Goal: Use online tool/utility: Utilize a website feature to perform a specific function

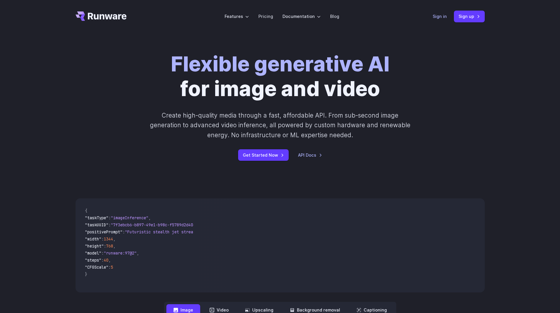
click at [438, 17] on link "Sign in" at bounding box center [440, 16] width 14 height 7
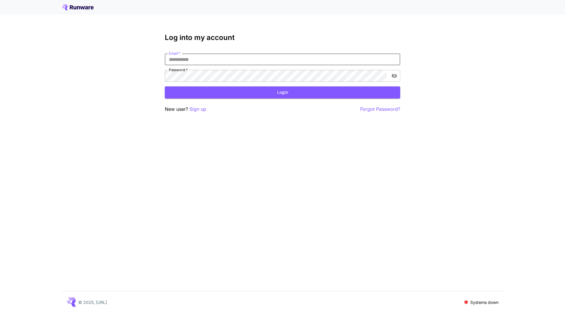
click at [189, 59] on input "Email   *" at bounding box center [282, 60] width 235 height 12
type input "**********"
click button "Login" at bounding box center [282, 92] width 235 height 12
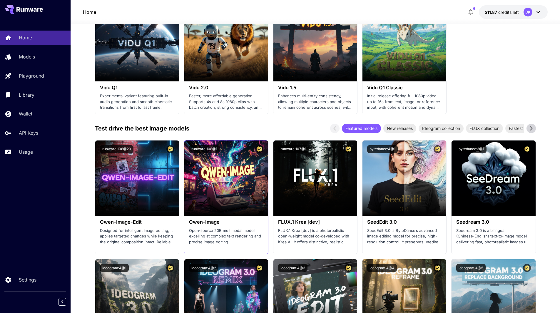
scroll to position [529, 0]
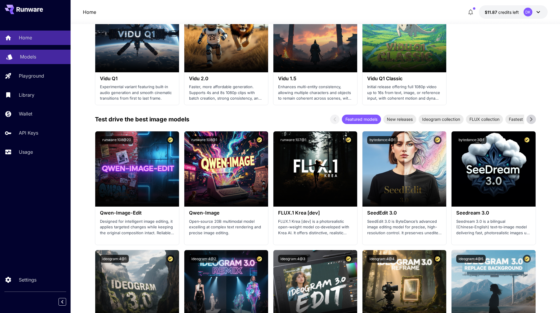
click at [31, 55] on p "Models" at bounding box center [28, 56] width 16 height 7
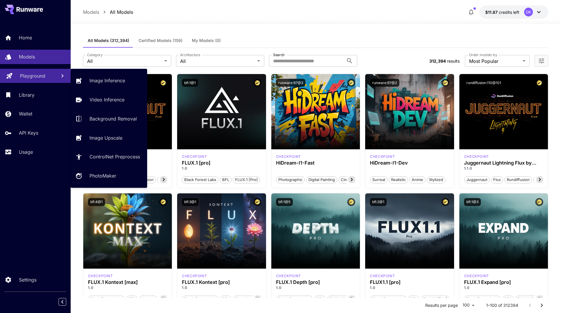
click at [37, 76] on p "Playground" at bounding box center [32, 75] width 25 height 7
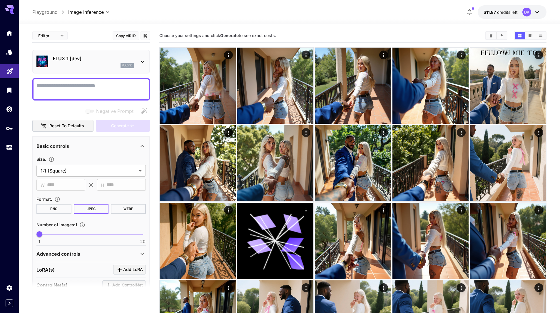
click at [93, 58] on p "FLUX.1 [dev]" at bounding box center [93, 58] width 81 height 7
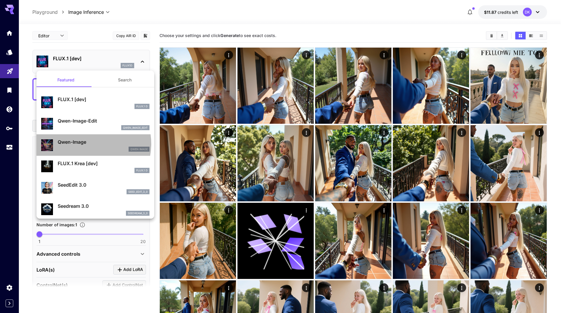
click at [89, 144] on p "Qwen-Image" at bounding box center [104, 141] width 92 height 7
type input "**"
type input "***"
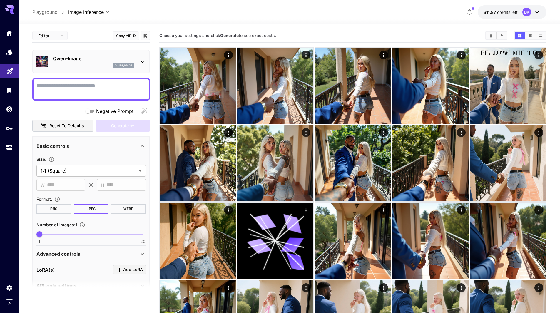
click at [65, 90] on textarea "Negative Prompt" at bounding box center [90, 89] width 109 height 14
paste textarea "**********"
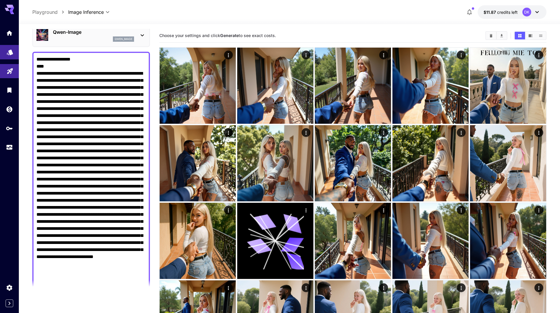
drag, startPoint x: 40, startPoint y: 64, endPoint x: 6, endPoint y: 48, distance: 36.8
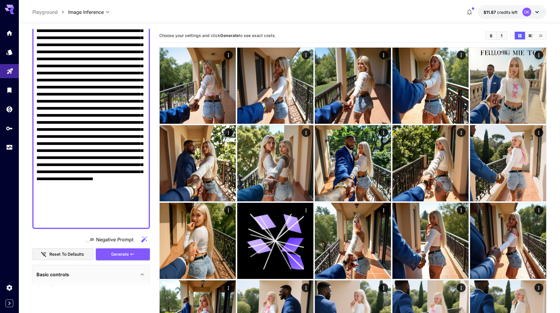
scroll to position [0, 0]
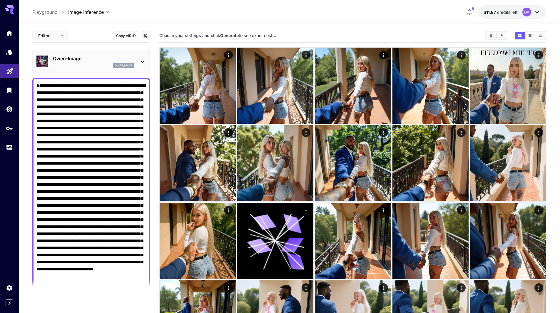
click at [36, 94] on textarea "Negative Prompt" at bounding box center [90, 198] width 109 height 233
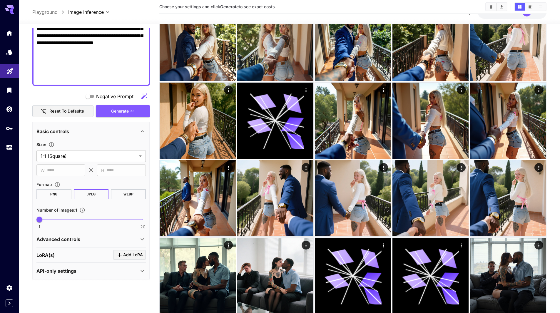
scroll to position [118, 0]
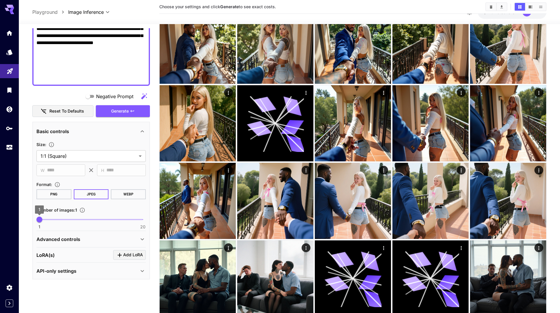
type textarea "**********"
type input "*"
drag, startPoint x: 41, startPoint y: 221, endPoint x: 56, endPoint y: 223, distance: 15.4
click at [56, 223] on span "4" at bounding box center [56, 220] width 6 height 6
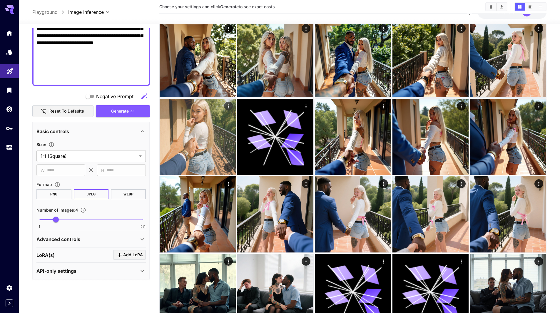
scroll to position [0, 0]
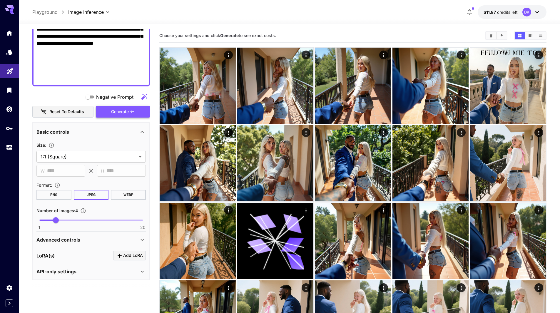
click at [122, 110] on span "Generate" at bounding box center [120, 111] width 18 height 7
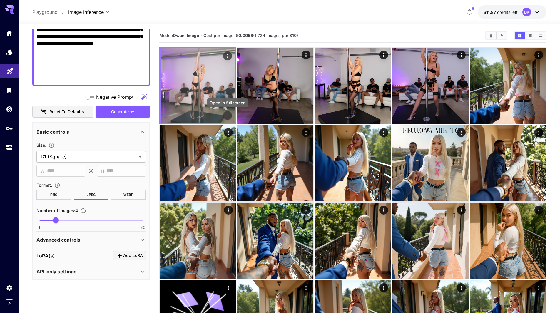
click at [228, 116] on icon "Open in fullscreen" at bounding box center [228, 116] width 6 height 6
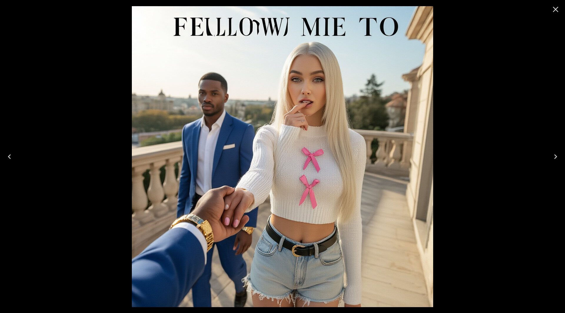
scroll to position [226, 0]
drag, startPoint x: 0, startPoint y: 0, endPoint x: 553, endPoint y: 10, distance: 553.4
click at [553, 10] on icon "Close" at bounding box center [554, 9] width 9 height 9
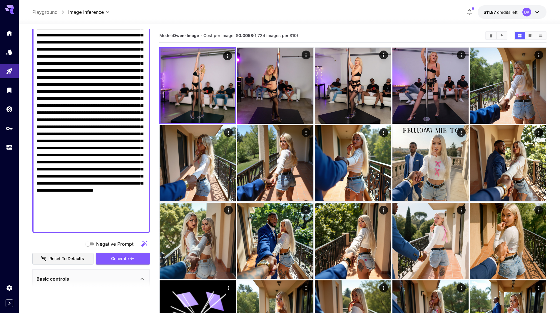
scroll to position [0, 0]
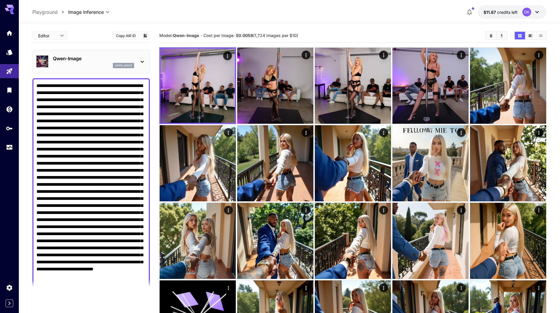
click at [95, 94] on textarea "Negative Prompt" at bounding box center [90, 195] width 109 height 226
click at [91, 95] on textarea "Negative Prompt" at bounding box center [90, 195] width 109 height 226
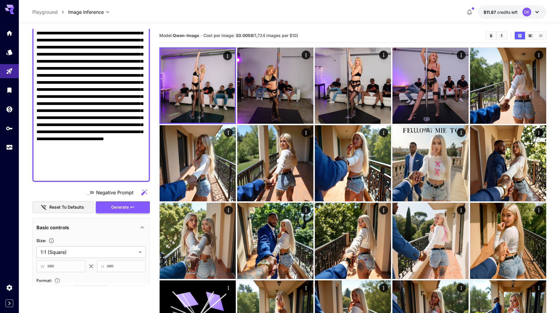
scroll to position [147, 0]
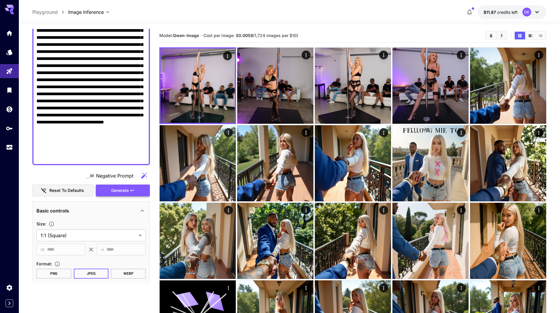
type textarea "**********"
click at [126, 188] on span "Generate" at bounding box center [120, 190] width 18 height 7
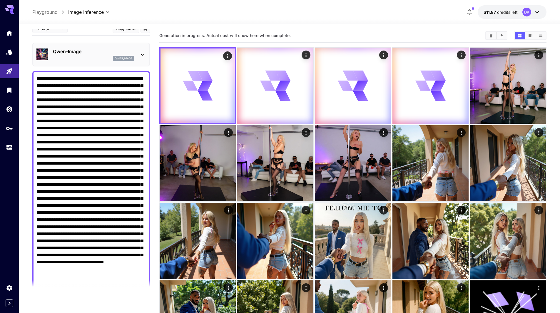
scroll to position [0, 0]
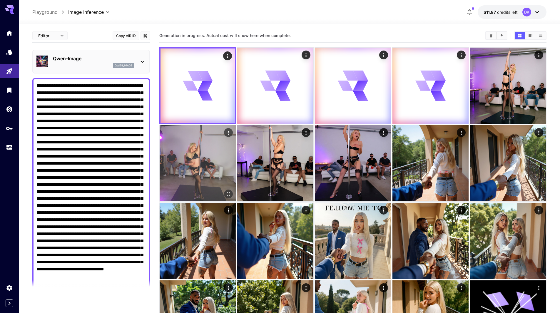
click at [227, 155] on img at bounding box center [198, 163] width 76 height 76
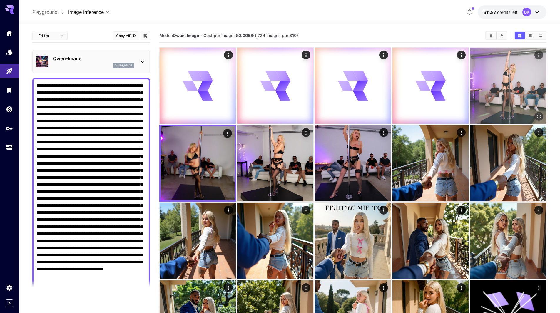
click at [497, 86] on img at bounding box center [508, 86] width 76 height 76
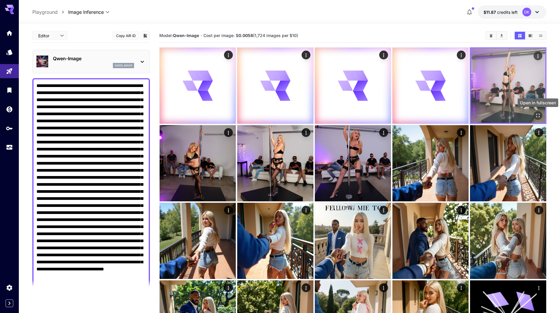
click at [537, 114] on icon "Open in fullscreen" at bounding box center [538, 116] width 4 height 4
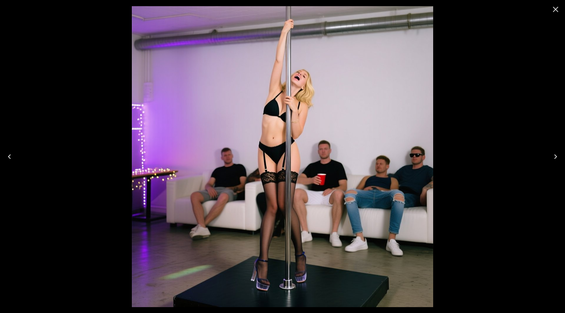
click at [555, 154] on icon "Next" at bounding box center [554, 156] width 9 height 9
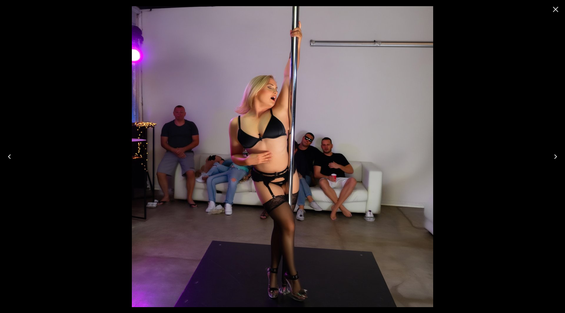
click at [556, 9] on icon "Close" at bounding box center [554, 9] width 9 height 9
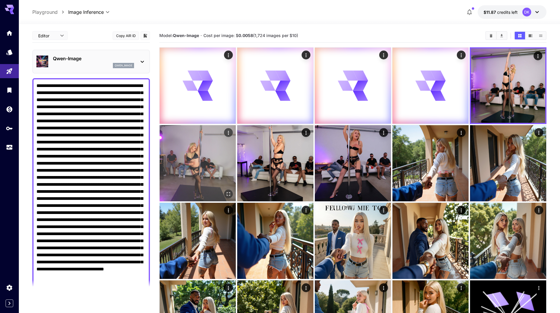
click at [228, 193] on icon "Open in fullscreen" at bounding box center [229, 194] width 6 height 6
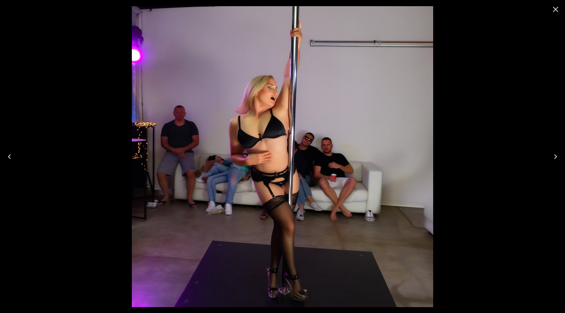
click at [554, 155] on icon "Next" at bounding box center [555, 156] width 3 height 5
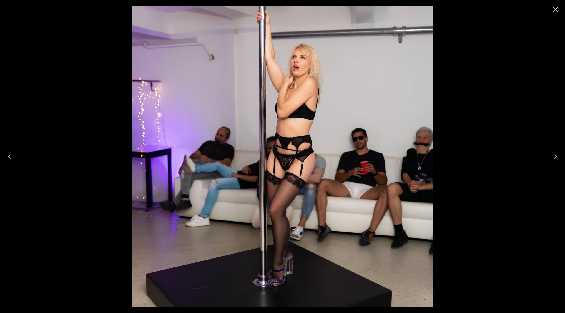
click at [557, 9] on icon "Close" at bounding box center [554, 9] width 9 height 9
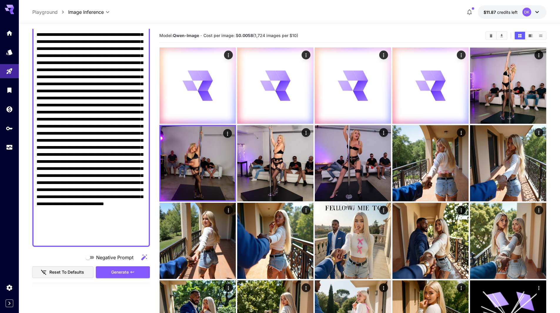
scroll to position [88, 0]
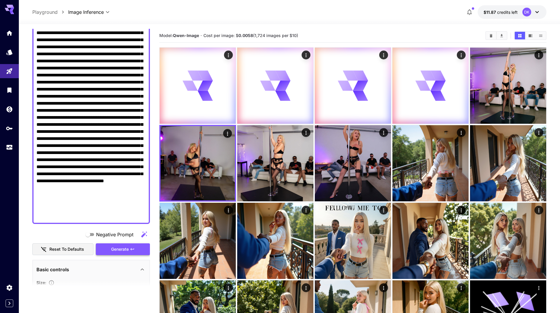
click at [123, 250] on span "Generate" at bounding box center [120, 249] width 18 height 7
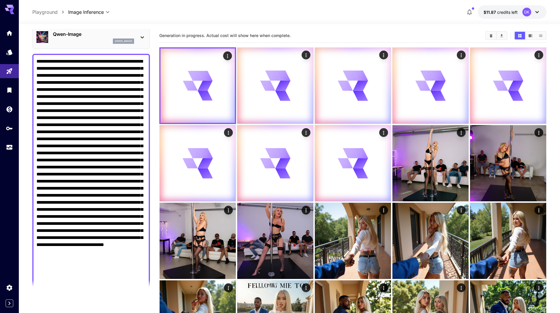
scroll to position [0, 0]
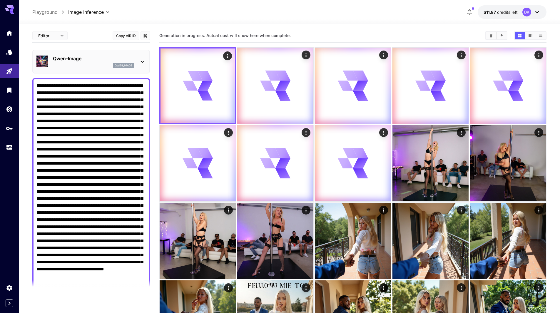
click at [95, 65] on div "qwen_image" at bounding box center [93, 65] width 81 height 5
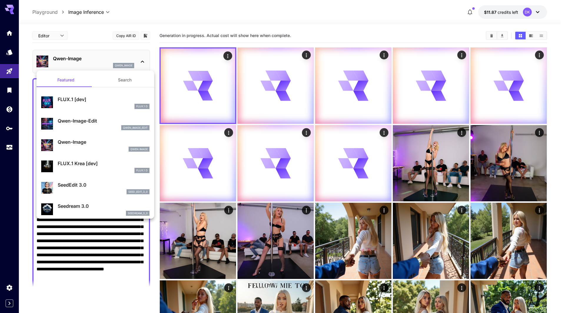
click at [91, 166] on p "FLUX.1 Krea [dev]" at bounding box center [104, 163] width 92 height 7
type input "**"
type input "***"
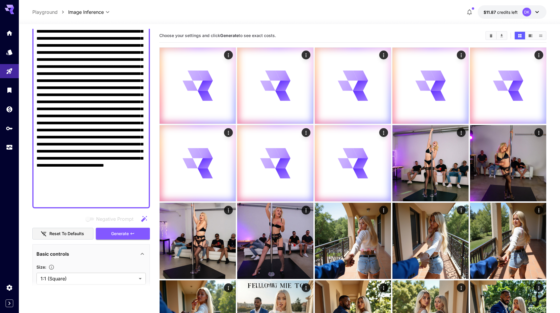
scroll to position [118, 0]
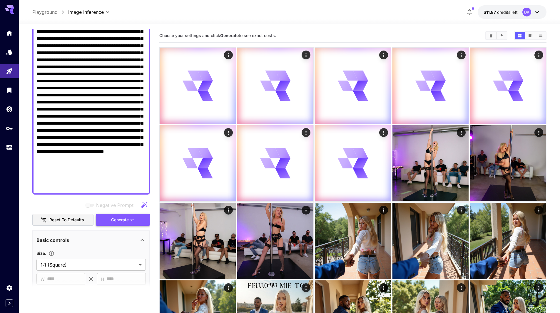
click at [116, 221] on span "Generate" at bounding box center [120, 219] width 18 height 7
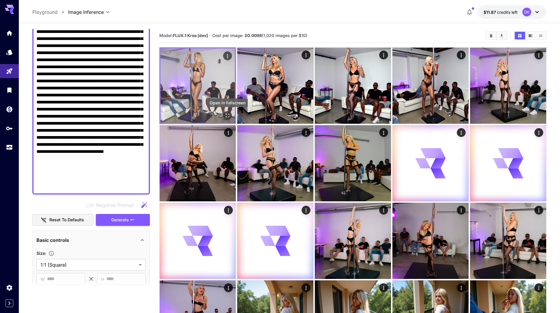
click at [226, 115] on icon "Open in fullscreen" at bounding box center [228, 116] width 6 height 6
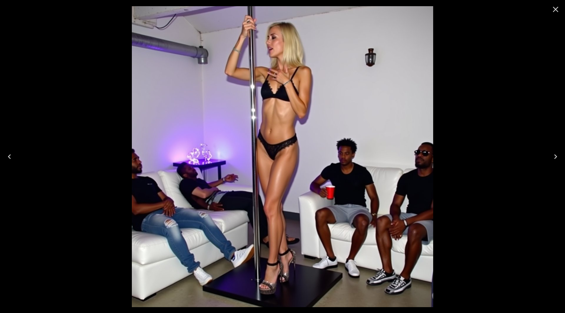
click at [549, 152] on button "Next" at bounding box center [555, 157] width 19 height 24
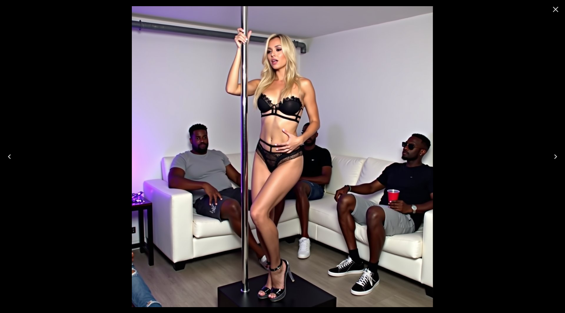
click at [549, 152] on button "Next" at bounding box center [555, 157] width 19 height 24
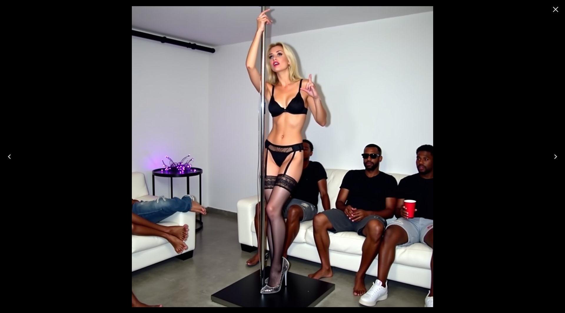
click at [555, 10] on icon "Close" at bounding box center [555, 10] width 6 height 6
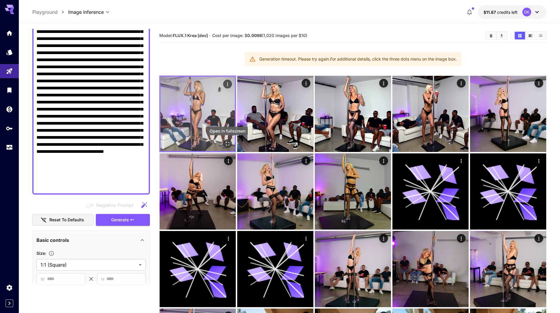
click at [228, 144] on icon "Open in fullscreen" at bounding box center [228, 144] width 6 height 6
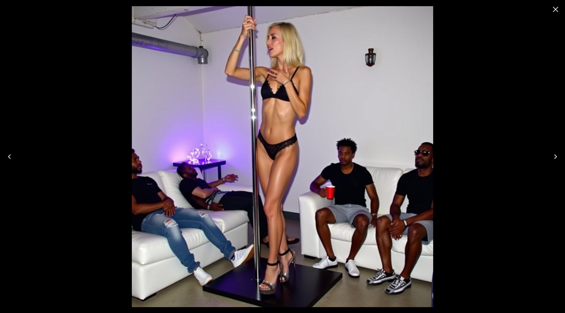
click at [553, 157] on icon "Next" at bounding box center [554, 156] width 9 height 9
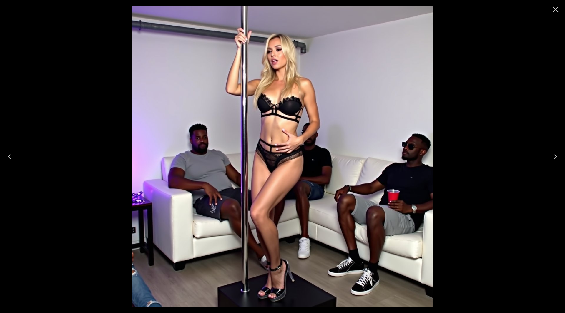
click at [554, 157] on icon "Next" at bounding box center [554, 156] width 9 height 9
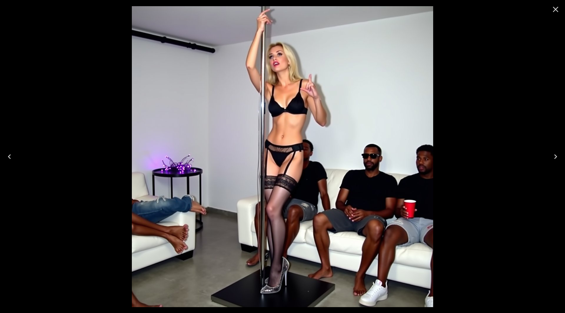
click at [558, 158] on icon "Next" at bounding box center [554, 156] width 9 height 9
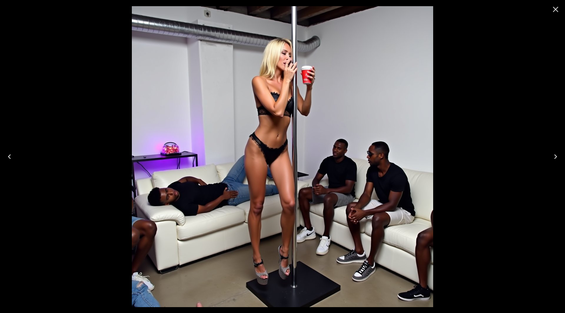
click at [558, 158] on icon "Next" at bounding box center [554, 156] width 9 height 9
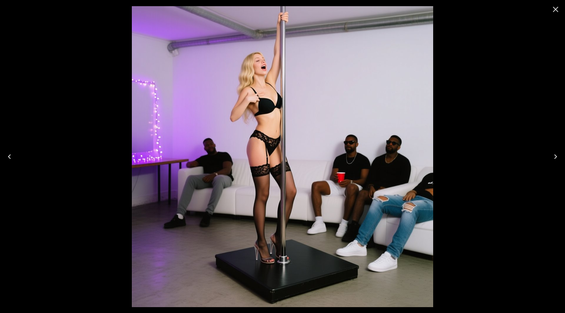
click at [4, 156] on button "Previous" at bounding box center [9, 157] width 19 height 24
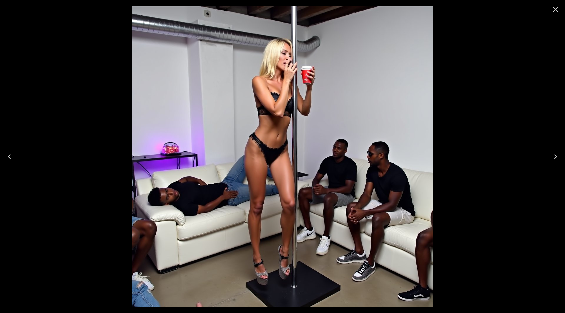
click at [559, 157] on icon "Next" at bounding box center [554, 156] width 9 height 9
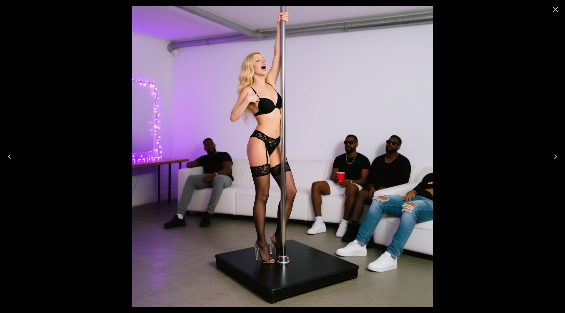
click at [559, 157] on icon "Next" at bounding box center [554, 156] width 9 height 9
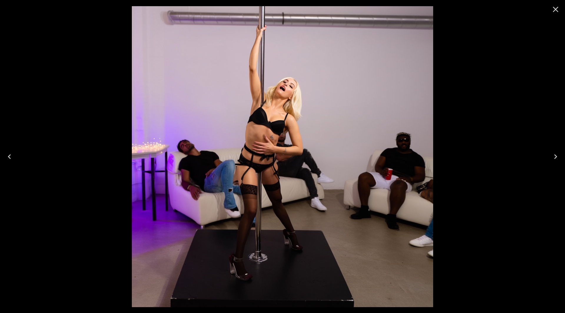
click at [559, 157] on icon "Next" at bounding box center [554, 156] width 9 height 9
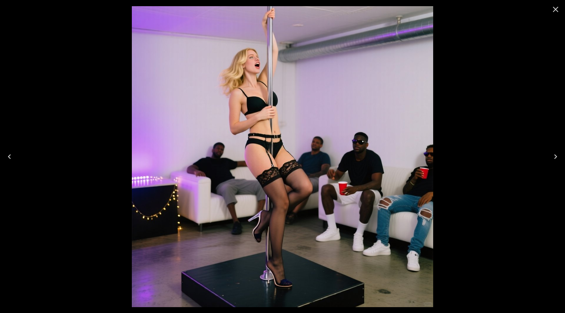
click at [559, 157] on icon "Next" at bounding box center [554, 156] width 9 height 9
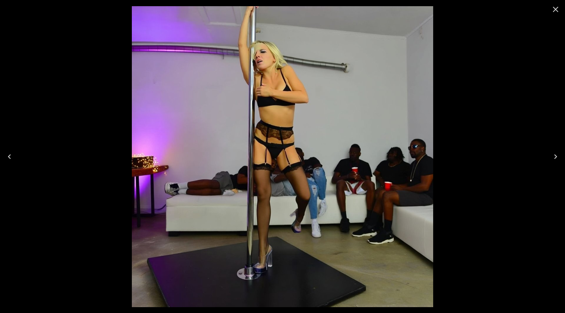
click at [559, 157] on icon "Next" at bounding box center [554, 156] width 9 height 9
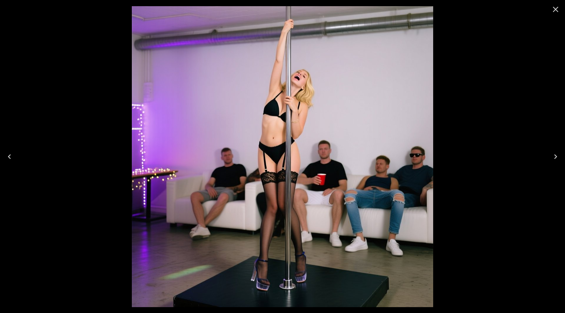
click at [559, 157] on icon "Next" at bounding box center [554, 156] width 9 height 9
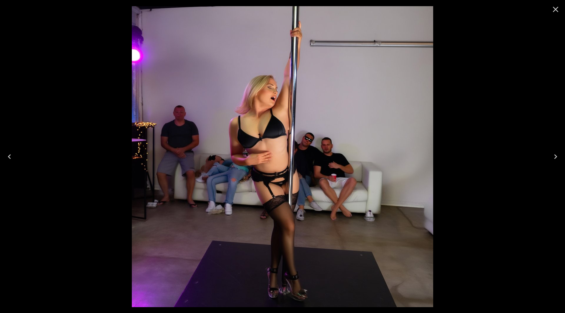
click at [559, 157] on icon "Next" at bounding box center [554, 156] width 9 height 9
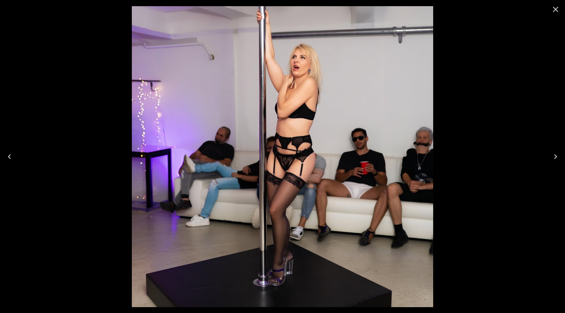
click at [559, 157] on icon "Next" at bounding box center [554, 156] width 9 height 9
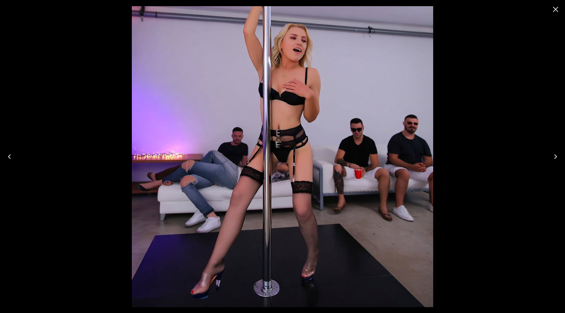
click at [554, 8] on icon "Close" at bounding box center [555, 10] width 6 height 6
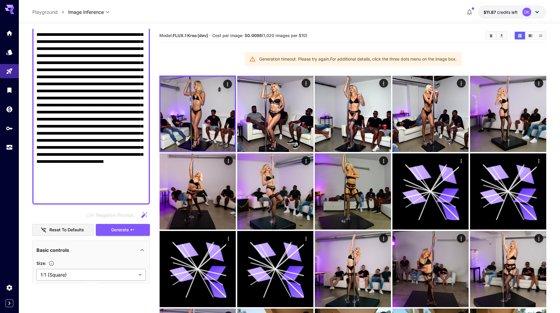
scroll to position [147, 0]
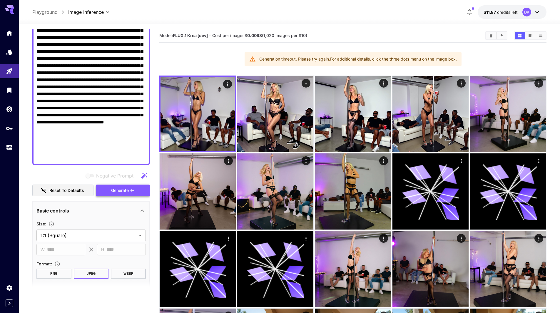
click at [115, 190] on span "Generate" at bounding box center [120, 190] width 18 height 7
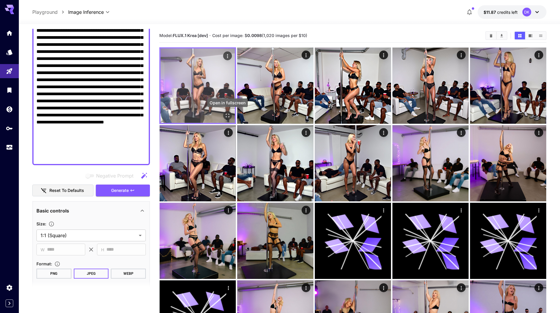
click at [228, 113] on icon "Open in fullscreen" at bounding box center [228, 116] width 6 height 6
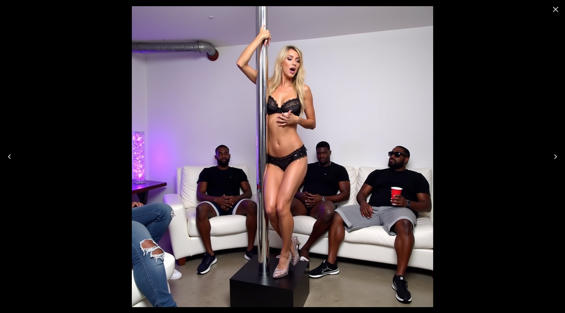
click at [554, 153] on icon "Next" at bounding box center [554, 156] width 9 height 9
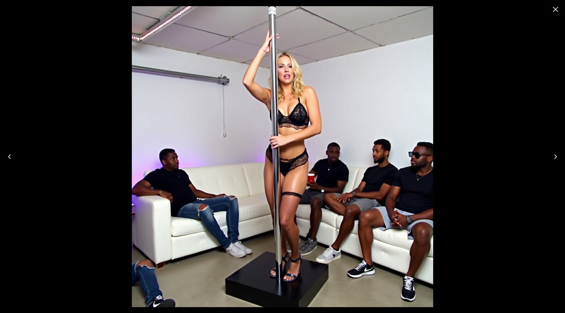
click at [554, 153] on icon "Next" at bounding box center [554, 156] width 9 height 9
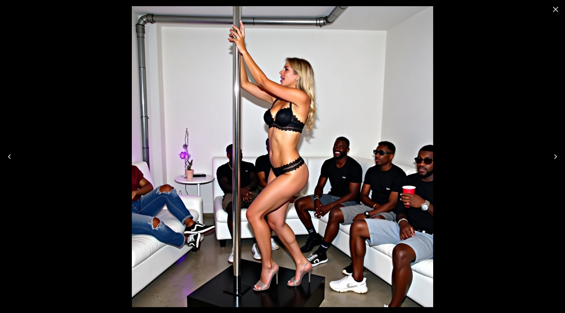
click at [555, 153] on icon "Next" at bounding box center [554, 156] width 9 height 9
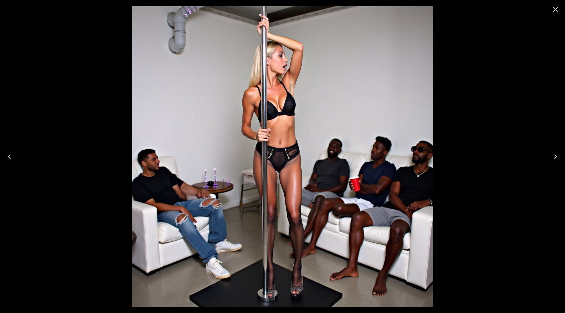
click at [555, 153] on icon "Next" at bounding box center [554, 156] width 9 height 9
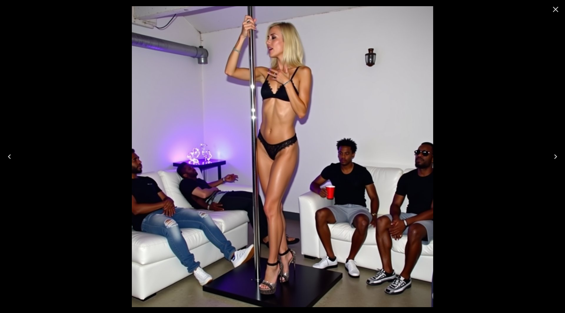
click at [554, 11] on icon "Close" at bounding box center [555, 10] width 6 height 6
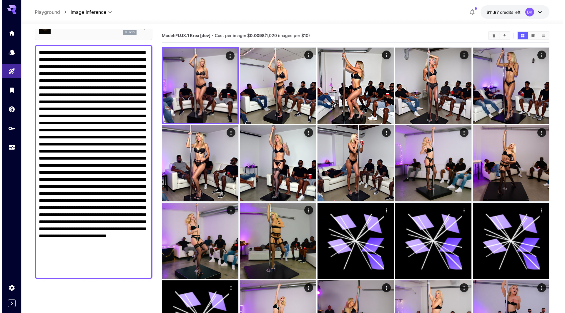
scroll to position [0, 0]
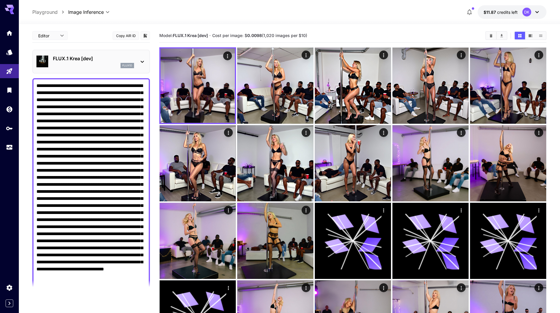
click at [86, 64] on div "flux1d" at bounding box center [93, 65] width 81 height 5
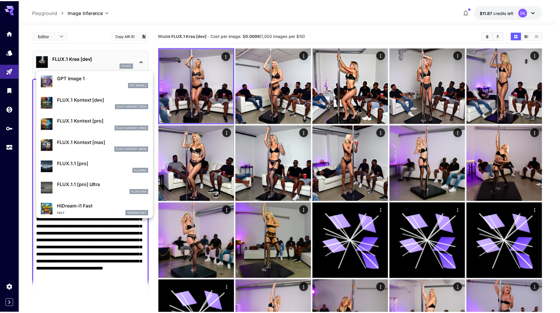
scroll to position [323, 0]
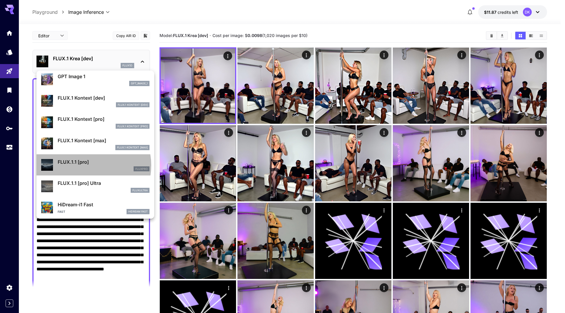
click at [87, 165] on div "FLUX.1.1 [pro] fluxpro" at bounding box center [104, 164] width 92 height 13
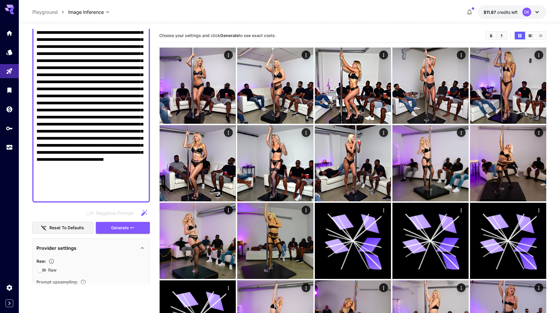
scroll to position [118, 0]
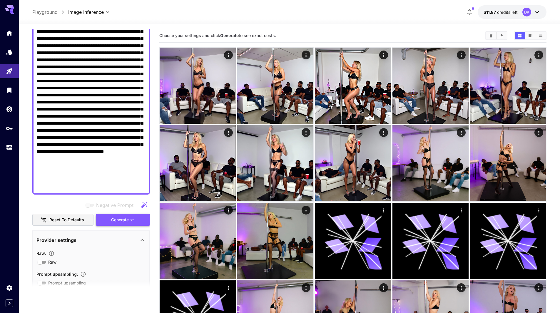
click at [120, 220] on span "Generate" at bounding box center [120, 219] width 18 height 7
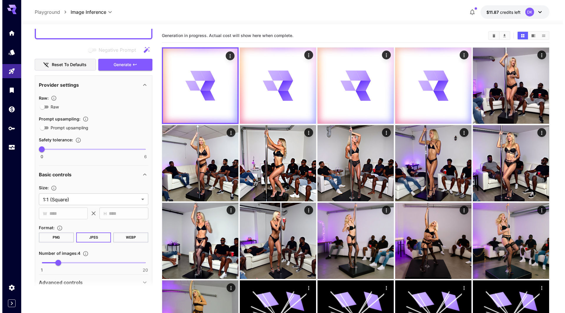
scroll to position [294, 0]
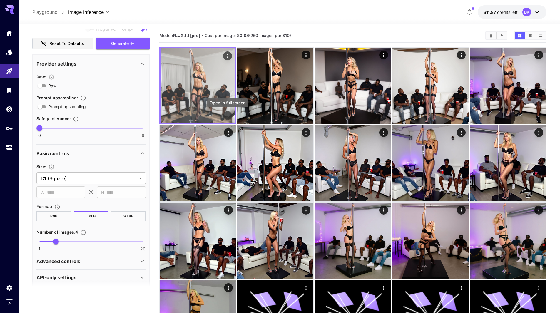
click at [227, 115] on icon "Open in fullscreen" at bounding box center [228, 116] width 6 height 6
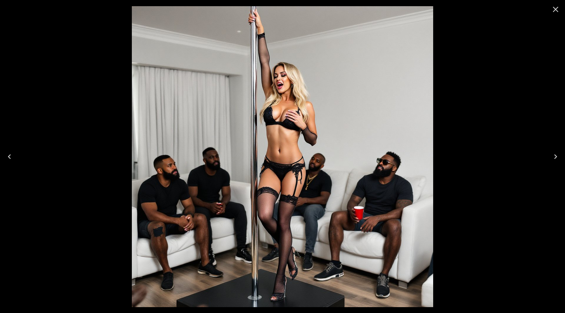
click at [555, 154] on icon "Next" at bounding box center [554, 156] width 9 height 9
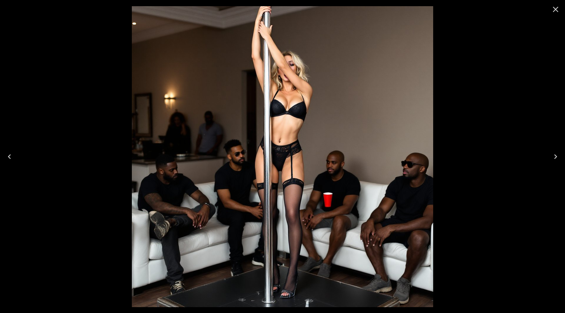
click at [554, 155] on icon "Next" at bounding box center [554, 156] width 9 height 9
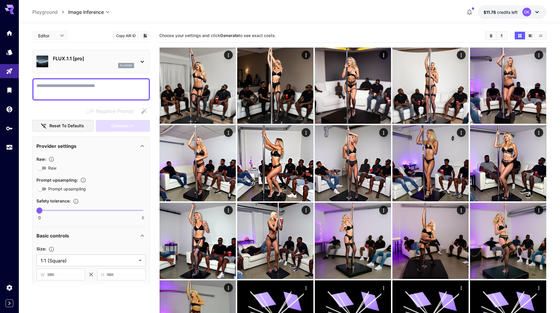
click at [86, 62] on div "FLUX.1.1 [pro] fluxpro" at bounding box center [93, 61] width 81 height 13
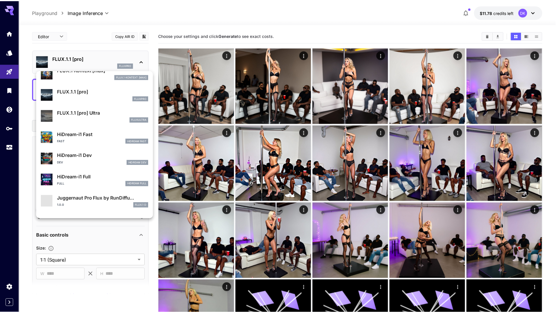
scroll to position [411, 0]
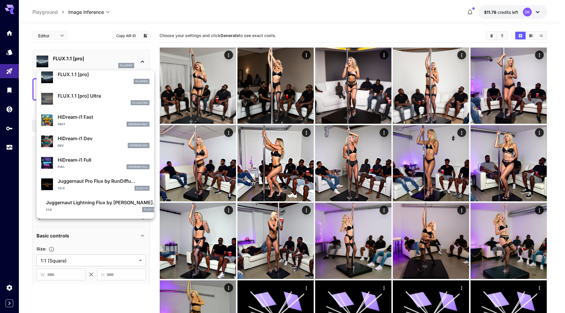
click at [96, 158] on p "HiDream-i1 Full" at bounding box center [104, 159] width 92 height 7
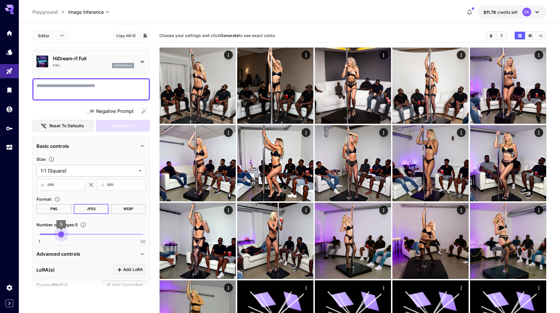
type input "*"
drag, startPoint x: 43, startPoint y: 233, endPoint x: 56, endPoint y: 234, distance: 13.3
click at [56, 234] on span "4" at bounding box center [56, 234] width 6 height 6
paste textarea "**********"
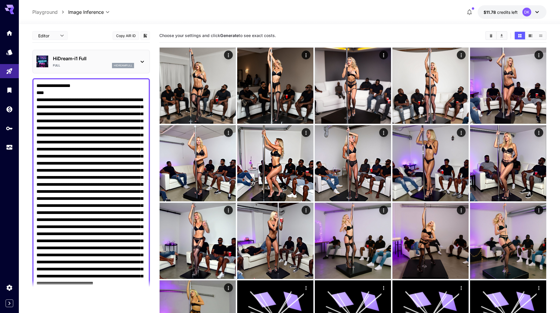
click at [37, 101] on textarea "Negative Prompt" at bounding box center [90, 202] width 109 height 240
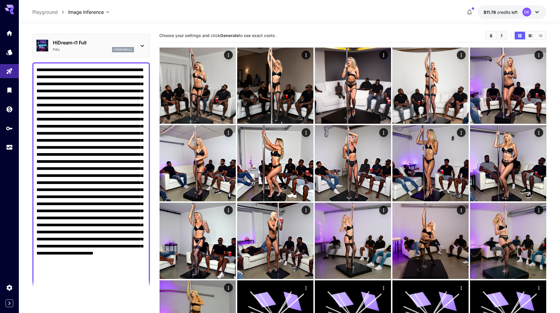
scroll to position [118, 0]
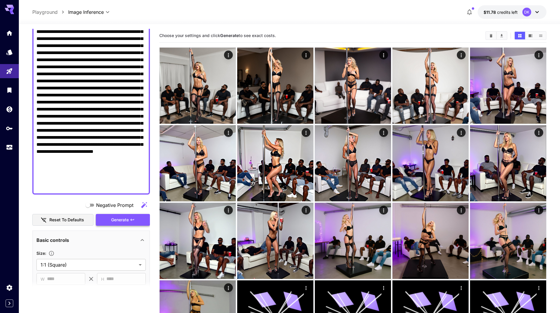
click at [114, 222] on span "Generate" at bounding box center [120, 219] width 18 height 7
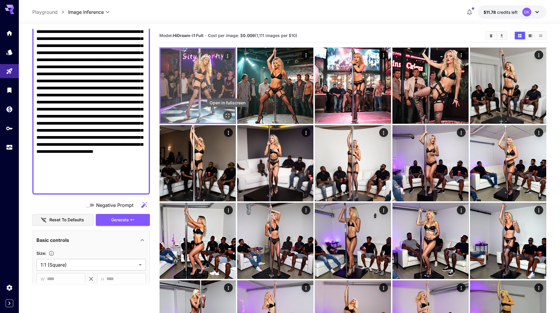
click at [228, 117] on icon "Open in fullscreen" at bounding box center [228, 116] width 6 height 6
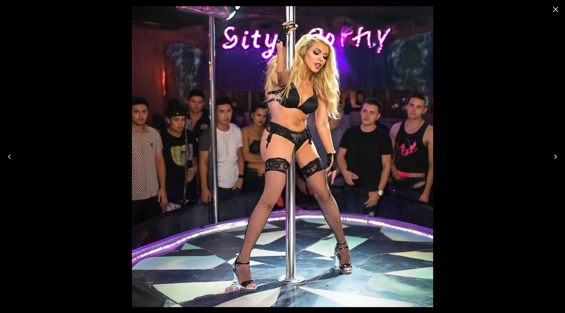
click at [557, 8] on icon "Close" at bounding box center [554, 9] width 9 height 9
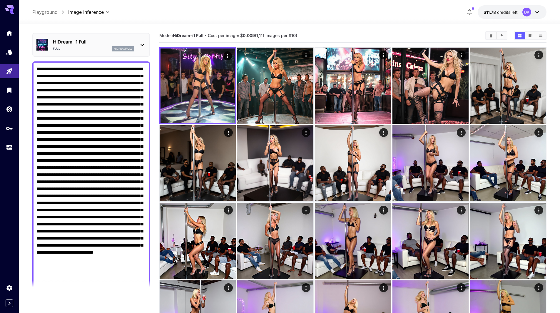
scroll to position [0, 0]
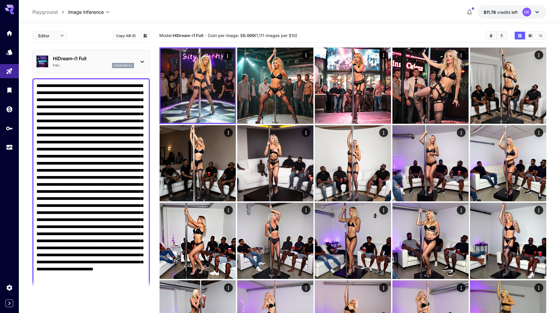
click at [92, 93] on textarea "Negative Prompt" at bounding box center [90, 195] width 109 height 226
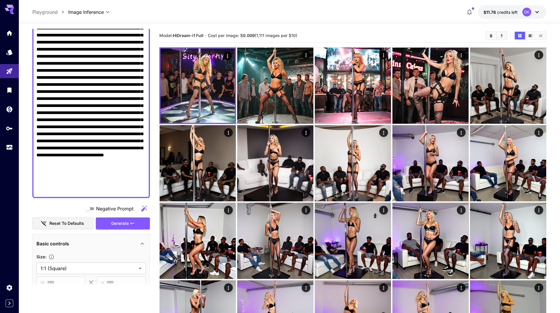
scroll to position [118, 0]
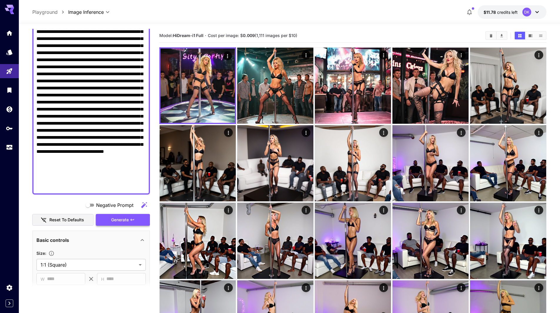
type textarea "**********"
click at [124, 217] on span "Generate" at bounding box center [120, 219] width 18 height 7
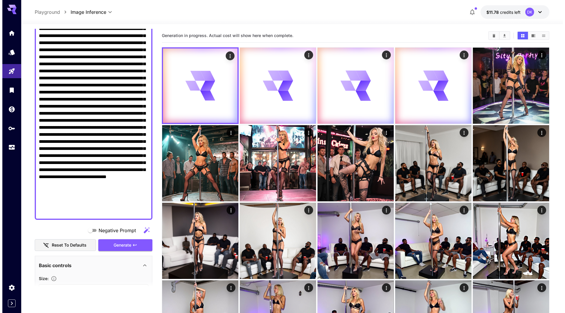
scroll to position [0, 0]
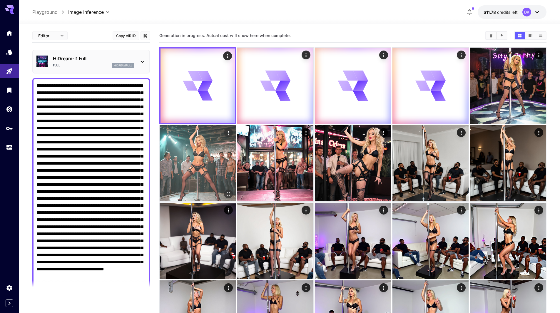
click at [193, 143] on img at bounding box center [198, 163] width 76 height 76
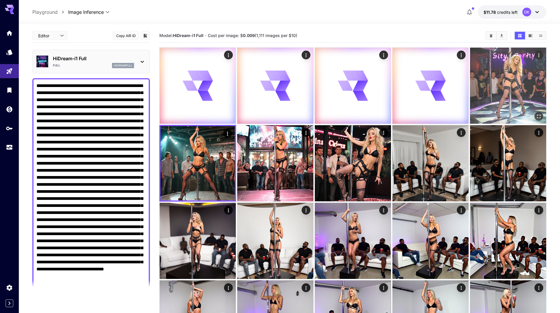
click at [541, 113] on button "Open in fullscreen" at bounding box center [539, 116] width 9 height 9
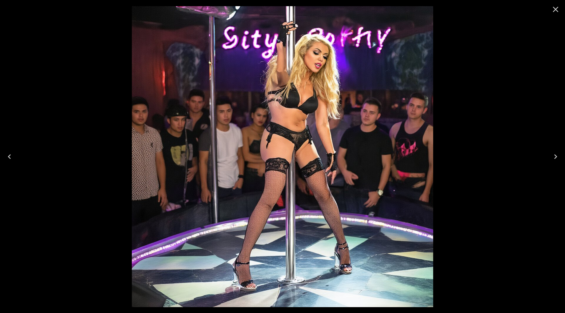
click at [557, 155] on icon "Next" at bounding box center [554, 156] width 9 height 9
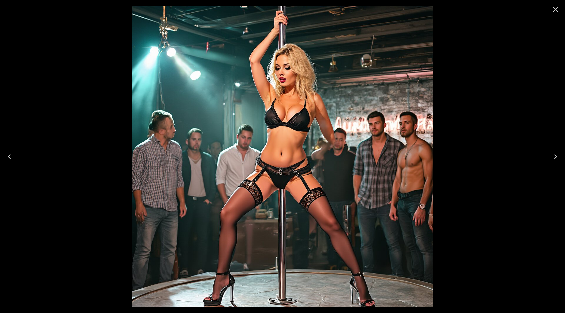
click at [557, 154] on icon "Next" at bounding box center [554, 156] width 9 height 9
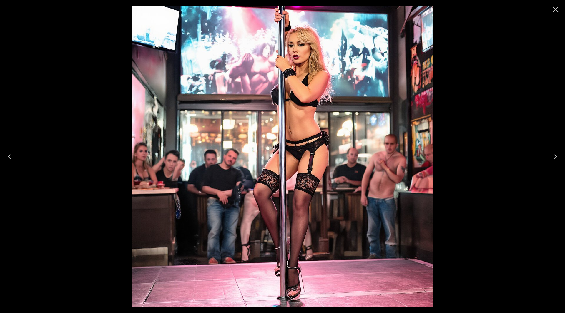
click at [558, 153] on icon "Next" at bounding box center [554, 156] width 9 height 9
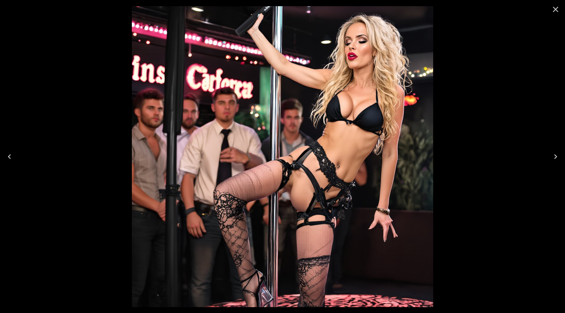
click at [557, 153] on icon "Next" at bounding box center [554, 156] width 9 height 9
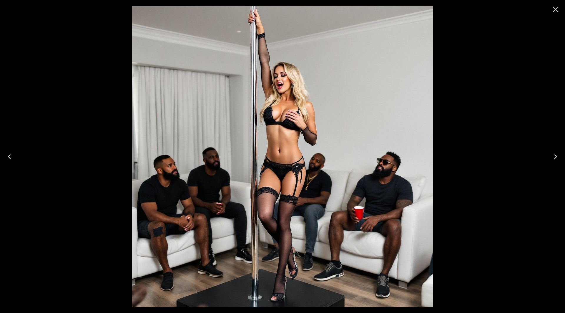
click at [557, 153] on icon "Next" at bounding box center [554, 156] width 9 height 9
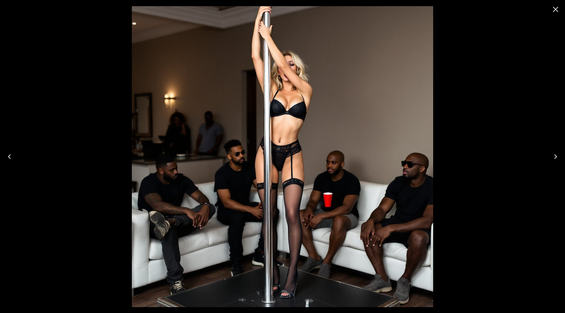
click at [556, 9] on icon "Close" at bounding box center [554, 9] width 9 height 9
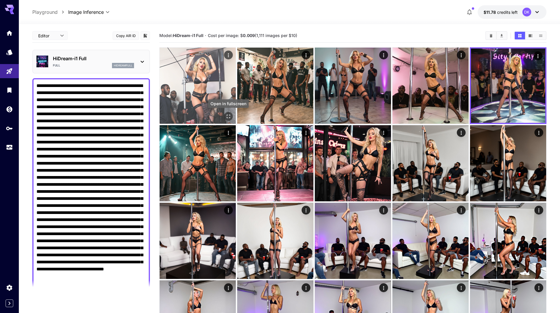
click at [227, 114] on icon "Open in fullscreen" at bounding box center [229, 116] width 6 height 6
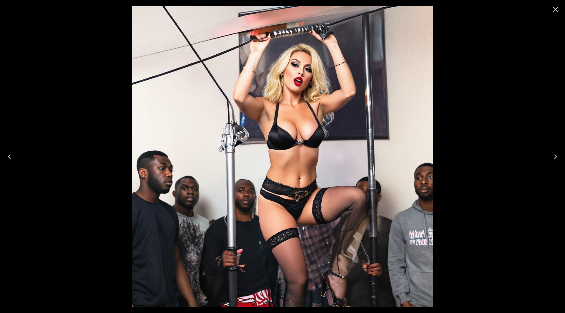
click at [555, 152] on icon "Next" at bounding box center [554, 156] width 9 height 9
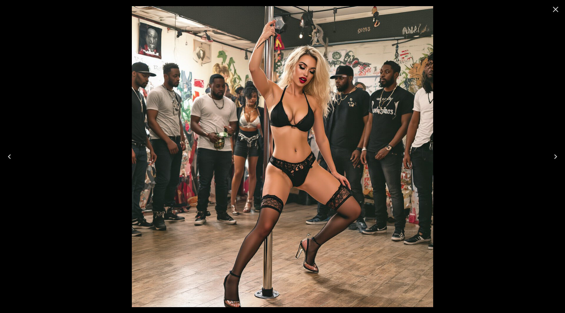
click at [555, 153] on icon "Next" at bounding box center [554, 156] width 9 height 9
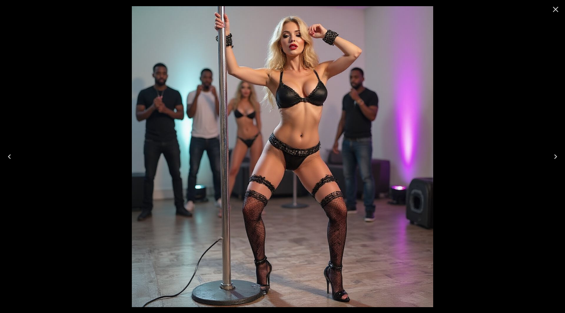
click at [555, 152] on icon "Next" at bounding box center [554, 156] width 9 height 9
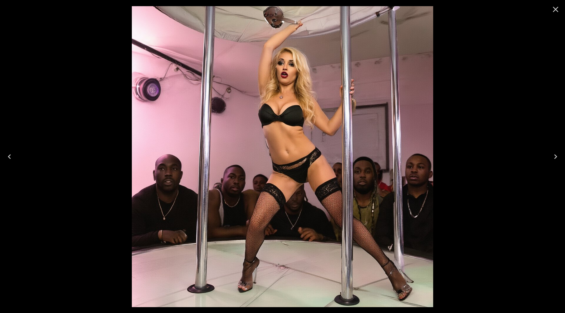
click at [555, 152] on icon "Next" at bounding box center [554, 156] width 9 height 9
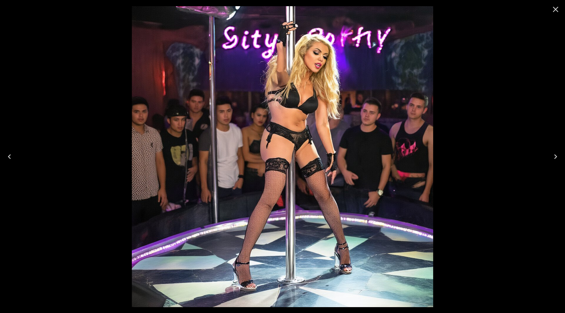
click at [556, 8] on icon "Close" at bounding box center [555, 10] width 6 height 6
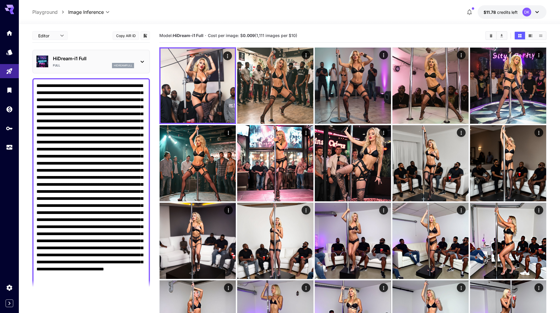
click at [77, 61] on p "HiDream-i1 Full" at bounding box center [93, 58] width 81 height 7
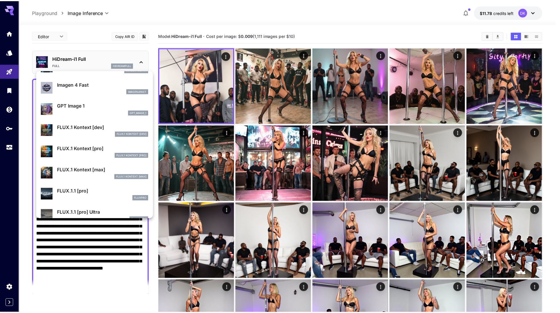
scroll to position [411, 0]
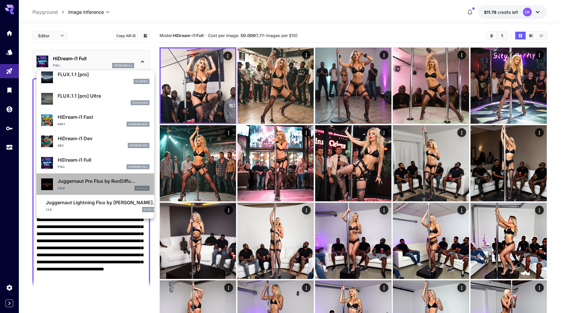
click at [98, 179] on p "Juggernaut Pro Flux by RunDiffu..." at bounding box center [104, 181] width 92 height 7
type input "**"
type input "*"
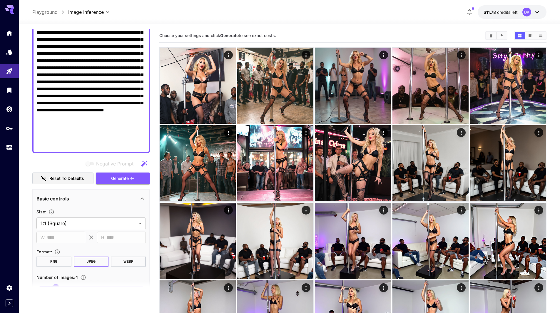
scroll to position [176, 0]
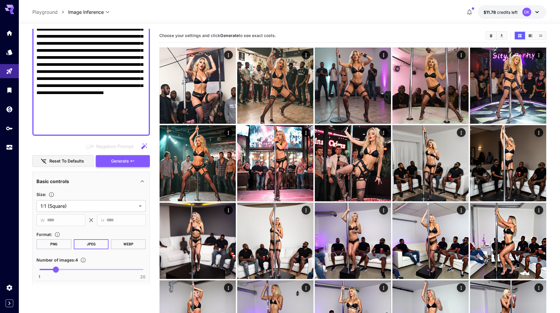
click at [128, 161] on span "Generate" at bounding box center [120, 161] width 18 height 7
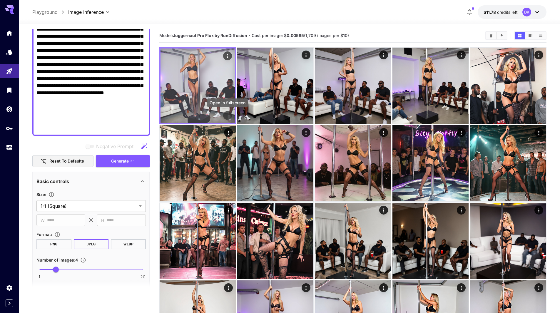
click at [229, 113] on icon "Open in fullscreen" at bounding box center [228, 116] width 6 height 6
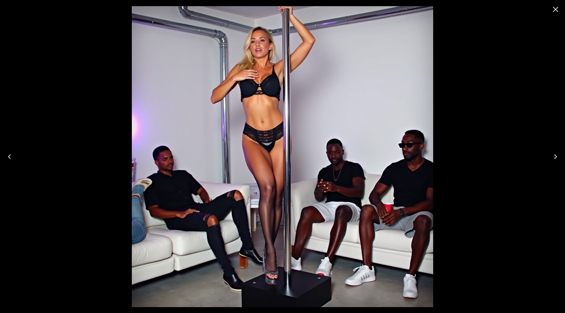
click at [552, 157] on icon "Next" at bounding box center [554, 156] width 9 height 9
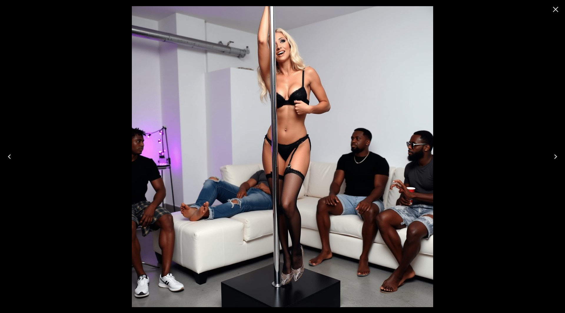
click at [552, 157] on icon "Next" at bounding box center [554, 156] width 9 height 9
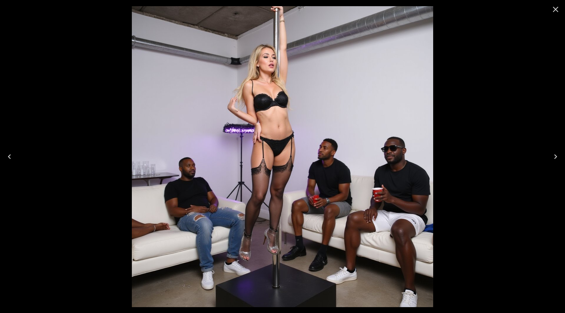
click at [552, 157] on icon "Next" at bounding box center [554, 156] width 9 height 9
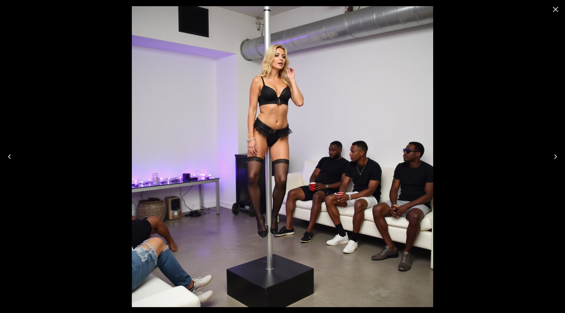
click at [552, 157] on icon "Next" at bounding box center [554, 156] width 9 height 9
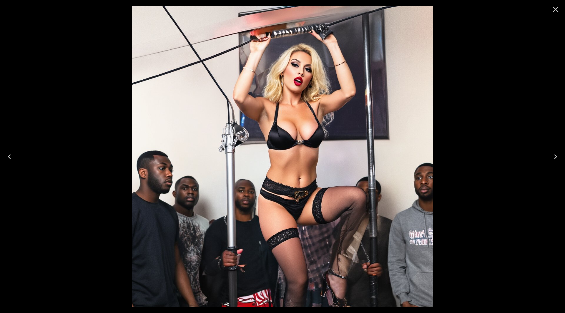
click at [557, 8] on icon "Close" at bounding box center [555, 10] width 6 height 6
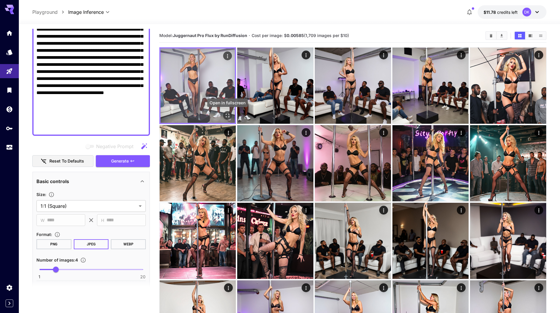
click at [228, 114] on icon "Open in fullscreen" at bounding box center [228, 116] width 6 height 6
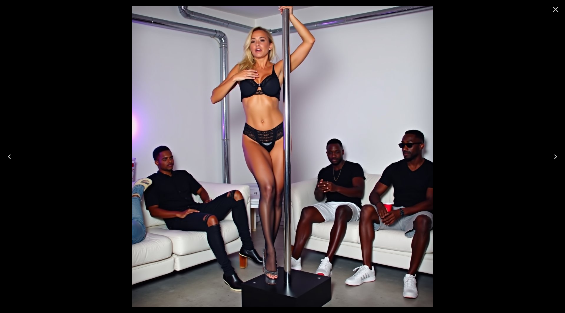
click at [552, 162] on button "Next" at bounding box center [555, 157] width 19 height 24
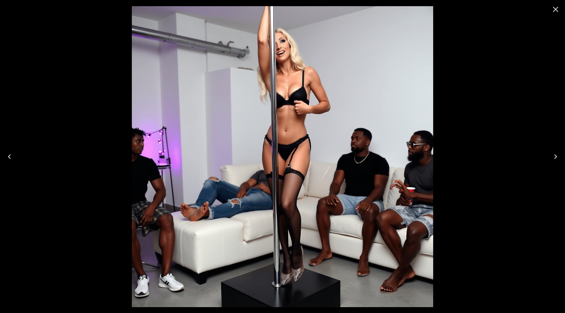
click at [558, 8] on icon "Close" at bounding box center [554, 9] width 9 height 9
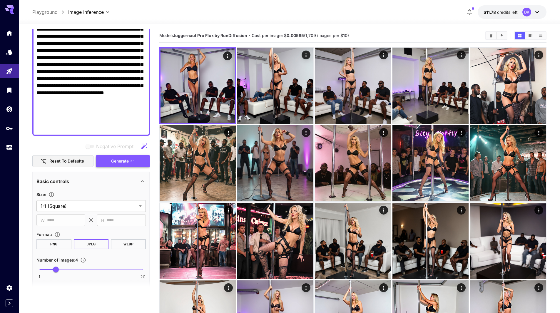
click at [124, 160] on span "Generate" at bounding box center [120, 161] width 18 height 7
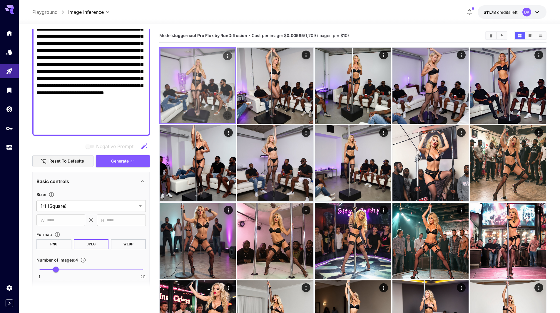
click at [228, 114] on icon "Open in fullscreen" at bounding box center [228, 116] width 6 height 6
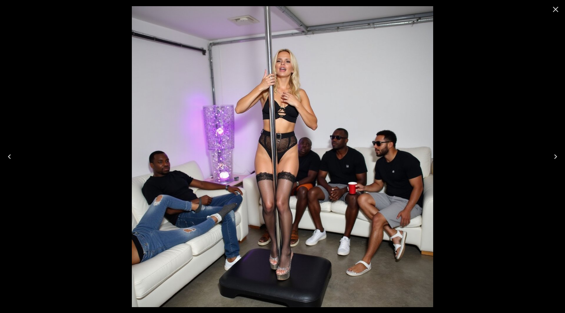
click at [555, 153] on icon "Next" at bounding box center [554, 156] width 9 height 9
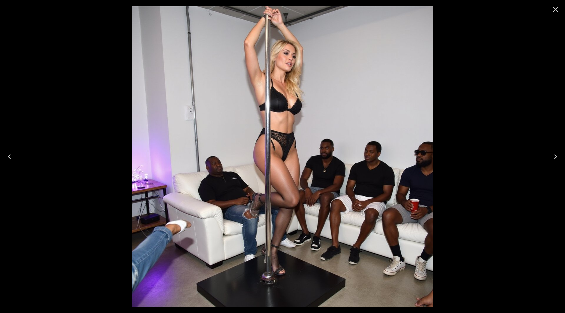
click at [555, 153] on icon "Next" at bounding box center [554, 156] width 9 height 9
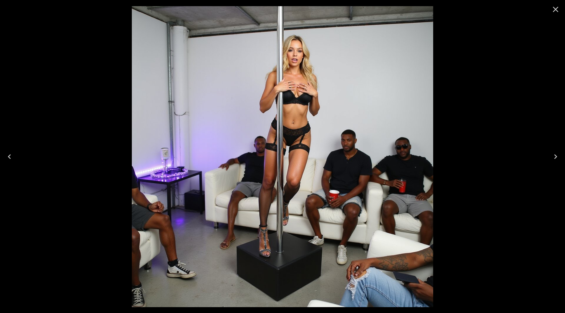
click at [555, 153] on icon "Next" at bounding box center [554, 156] width 9 height 9
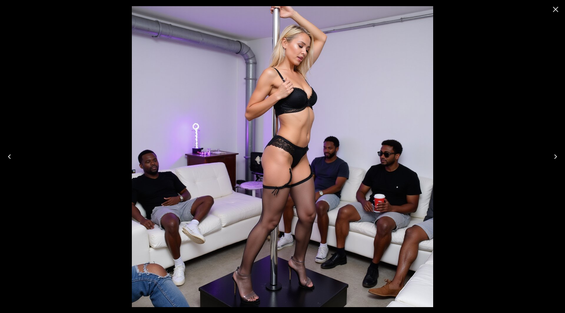
click at [555, 153] on icon "Next" at bounding box center [554, 156] width 9 height 9
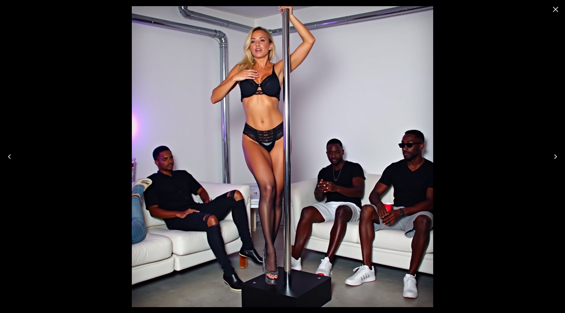
click at [556, 12] on icon "Close" at bounding box center [554, 9] width 9 height 9
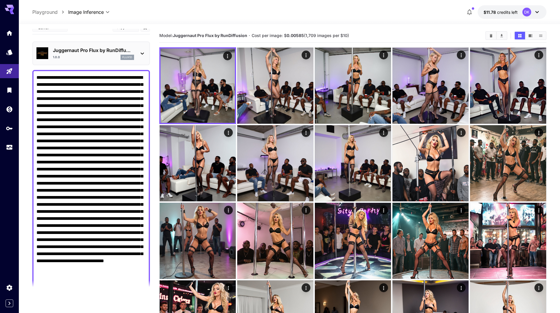
scroll to position [0, 0]
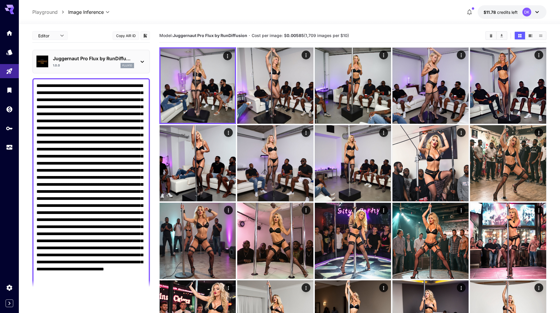
click at [79, 64] on div "1.0.0 flux1d" at bounding box center [93, 65] width 81 height 5
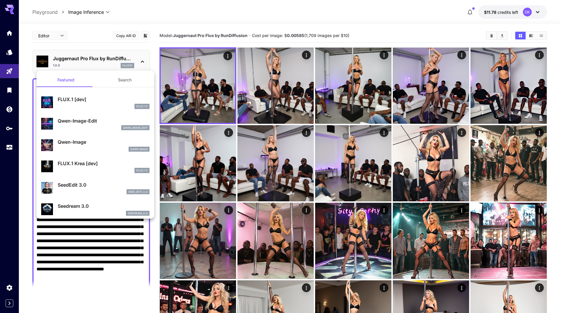
click at [95, 102] on p "FLUX.1 [dev]" at bounding box center [104, 99] width 92 height 7
type input "**"
type input "***"
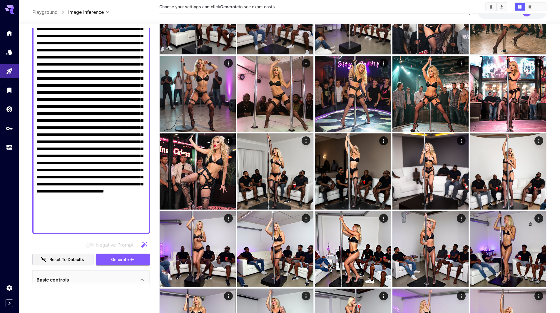
scroll to position [118, 0]
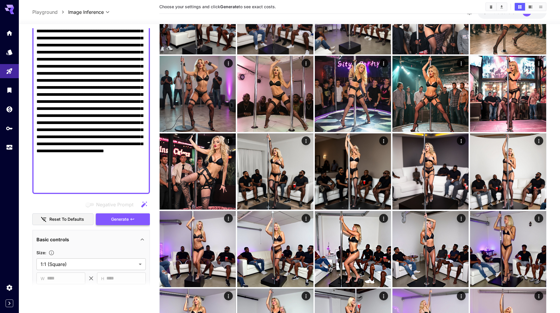
click at [118, 218] on span "Generate" at bounding box center [120, 219] width 18 height 7
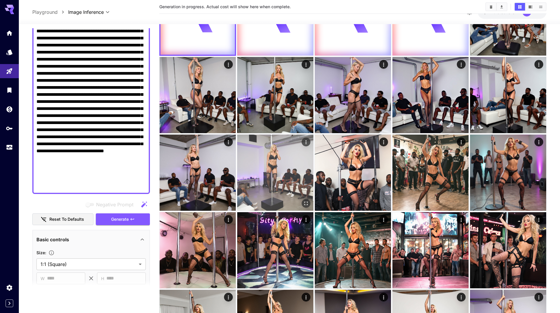
scroll to position [0, 0]
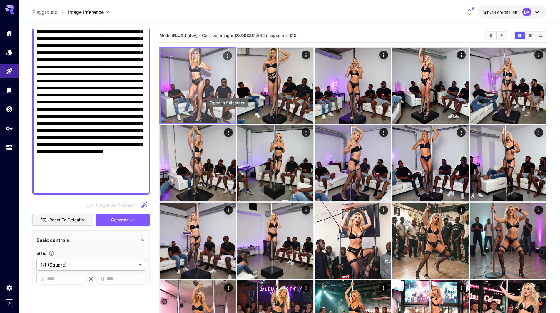
click at [228, 114] on icon "Open in fullscreen" at bounding box center [228, 116] width 6 height 6
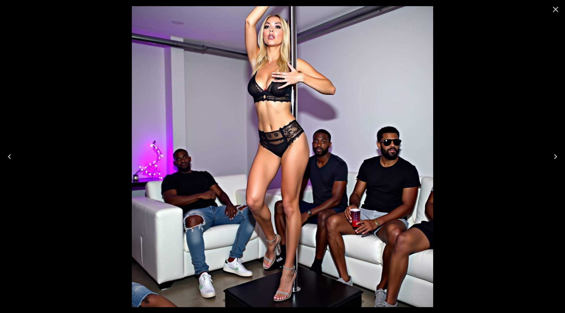
click at [553, 156] on icon "Next" at bounding box center [554, 156] width 9 height 9
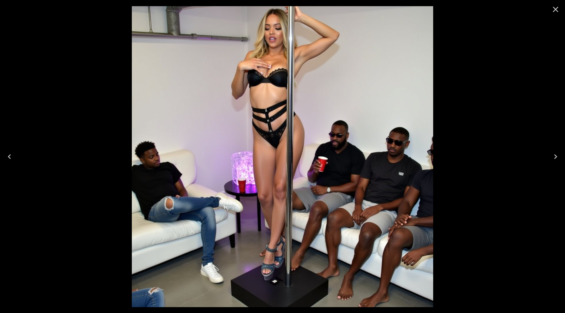
click at [553, 156] on icon "Next" at bounding box center [554, 156] width 9 height 9
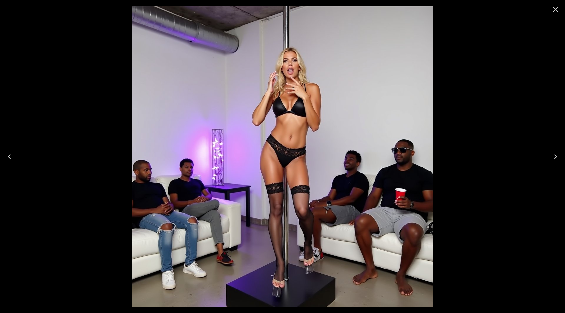
click at [553, 156] on icon "Next" at bounding box center [554, 156] width 9 height 9
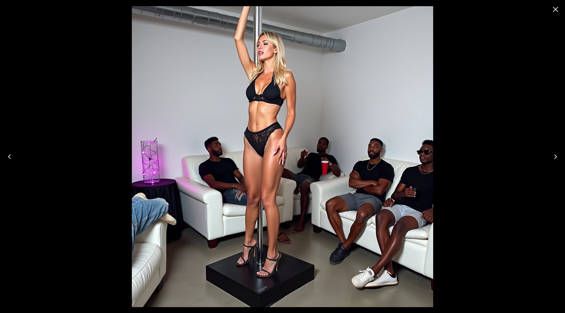
click at [553, 156] on icon "Next" at bounding box center [554, 156] width 9 height 9
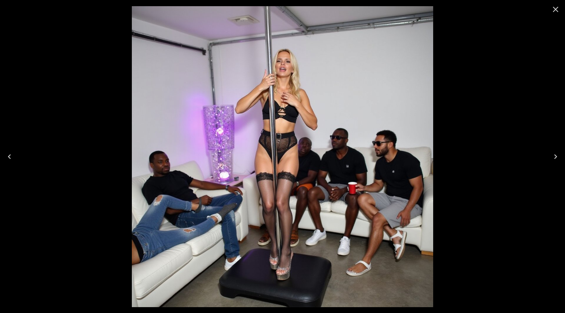
click at [553, 155] on icon "Next" at bounding box center [554, 156] width 9 height 9
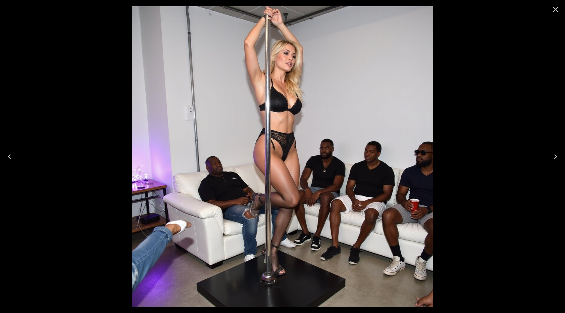
click at [556, 8] on icon "Close" at bounding box center [554, 9] width 9 height 9
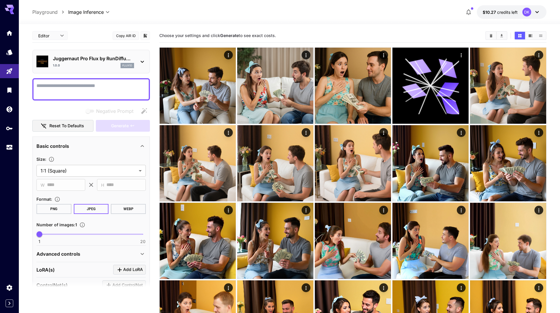
scroll to position [1148, 0]
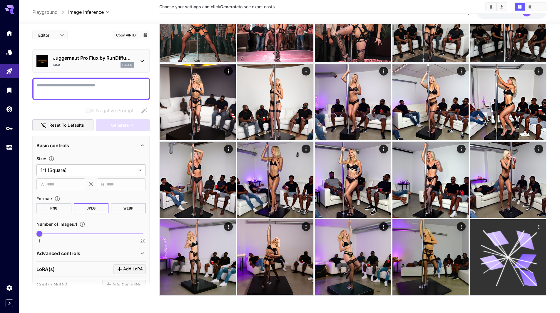
click at [502, 258] on icon at bounding box center [495, 260] width 27 height 7
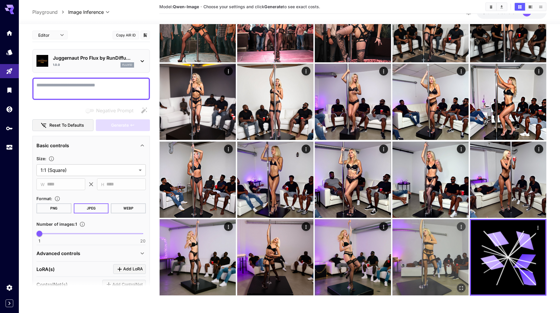
click at [442, 261] on img at bounding box center [431, 257] width 76 height 76
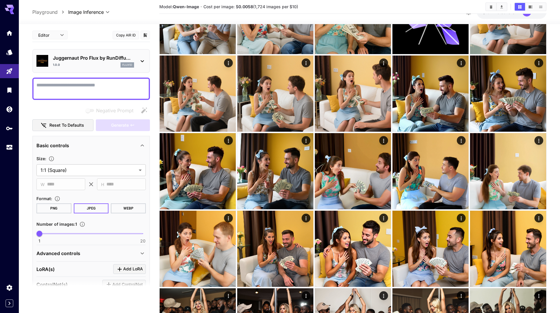
scroll to position [0, 0]
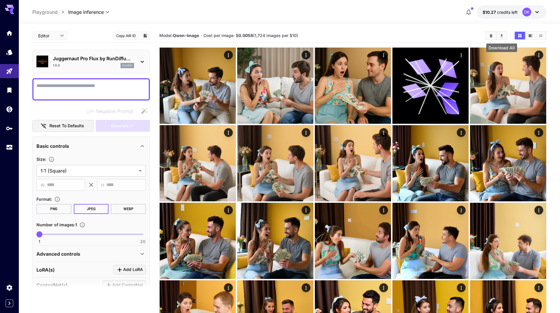
click at [503, 35] on icon "Download All" at bounding box center [502, 36] width 4 height 4
click at [56, 84] on textarea "Negative Prompt" at bounding box center [90, 89] width 109 height 14
paste textarea "**********"
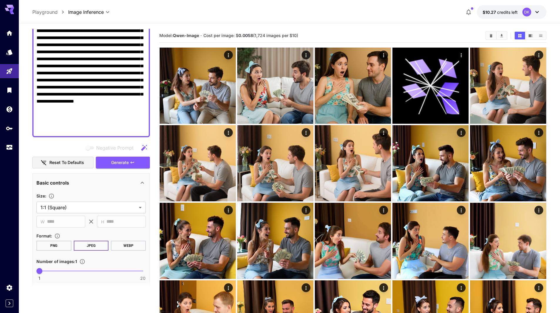
scroll to position [182, 0]
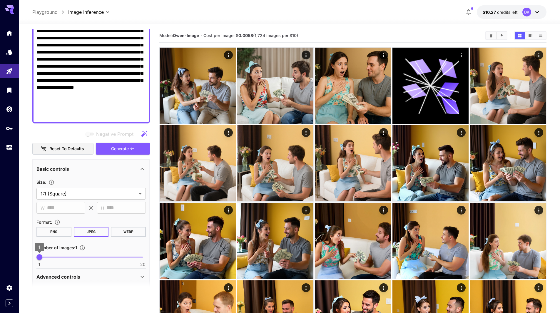
type textarea "**********"
drag, startPoint x: 41, startPoint y: 257, endPoint x: 56, endPoint y: 263, distance: 16.2
click at [56, 263] on div "1 20 4" at bounding box center [90, 260] width 109 height 14
click at [125, 149] on span "Generate" at bounding box center [120, 148] width 18 height 7
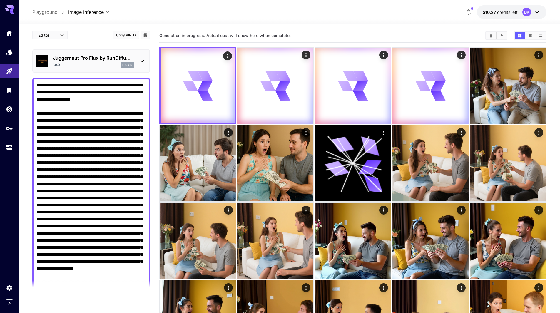
scroll to position [0, 0]
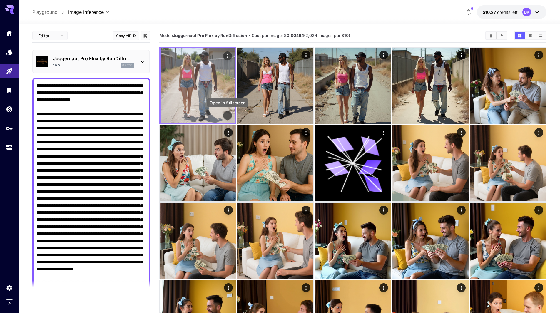
click at [229, 114] on icon "Open in fullscreen" at bounding box center [228, 116] width 4 height 4
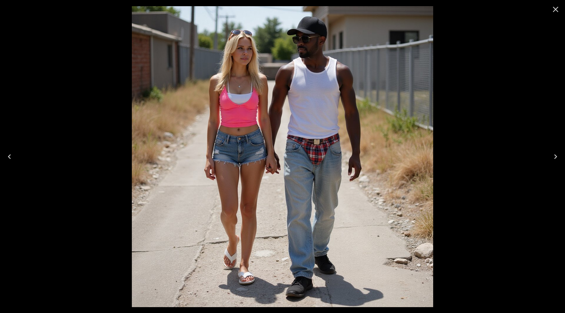
click at [555, 156] on icon "Next" at bounding box center [554, 156] width 9 height 9
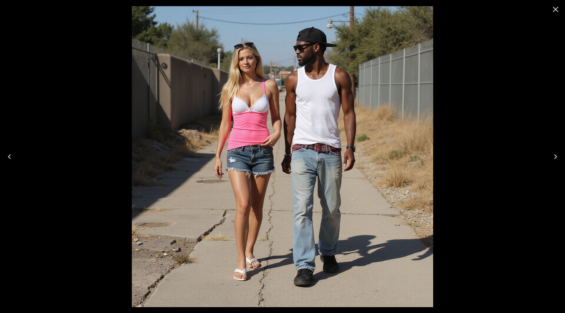
click at [555, 156] on icon "Next" at bounding box center [554, 156] width 9 height 9
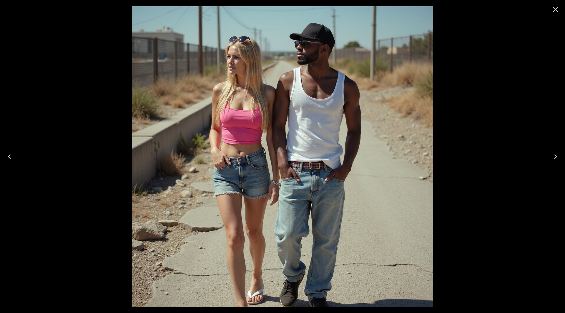
click at [555, 156] on icon "Next" at bounding box center [554, 156] width 9 height 9
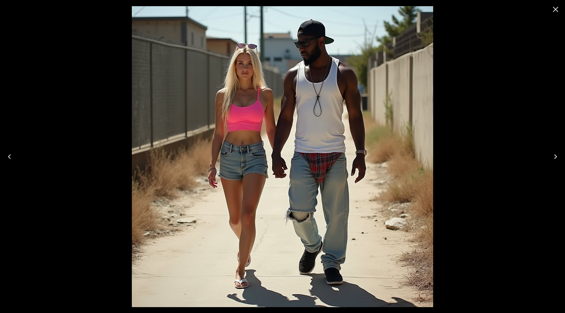
click at [554, 156] on icon "Next" at bounding box center [554, 156] width 9 height 9
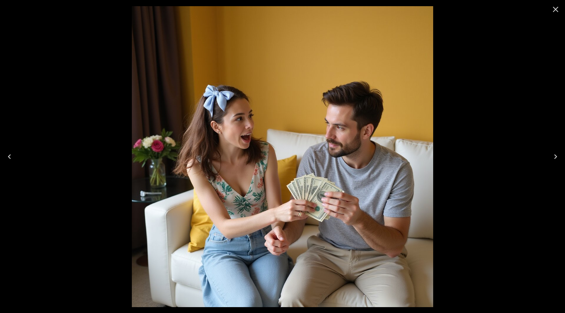
click at [10, 156] on icon "Previous" at bounding box center [9, 156] width 9 height 9
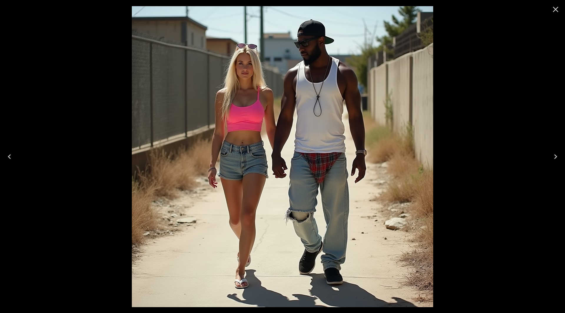
click at [9, 156] on icon "Previous" at bounding box center [9, 156] width 3 height 5
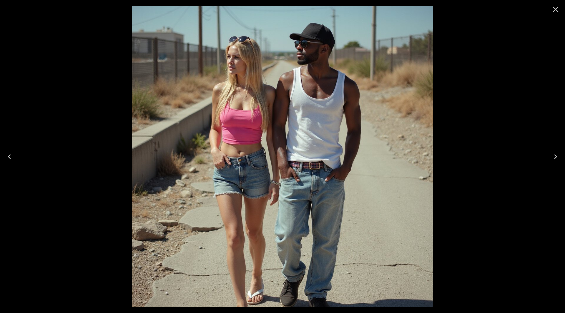
click at [9, 156] on icon "Previous" at bounding box center [9, 156] width 3 height 5
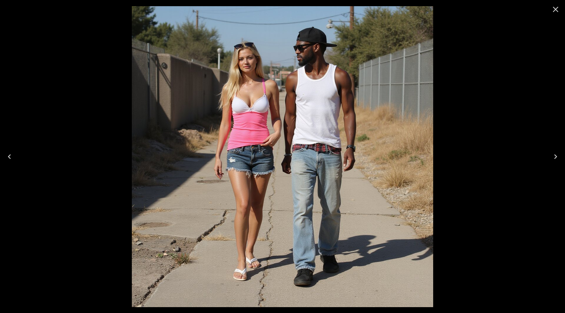
click at [9, 156] on icon "Previous" at bounding box center [9, 156] width 9 height 9
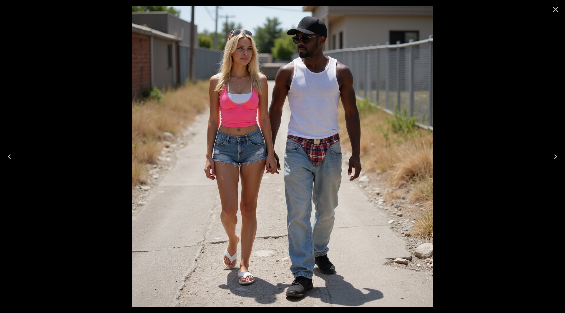
click at [8, 156] on icon "Previous" at bounding box center [9, 156] width 9 height 9
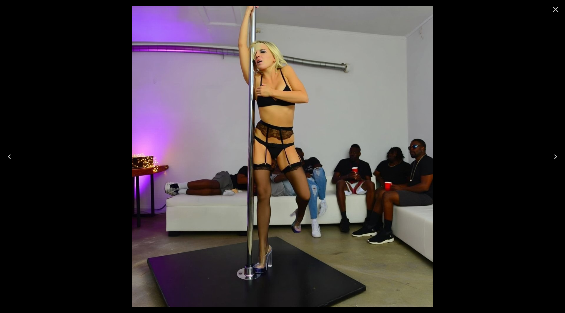
click at [555, 11] on icon "Close" at bounding box center [554, 9] width 9 height 9
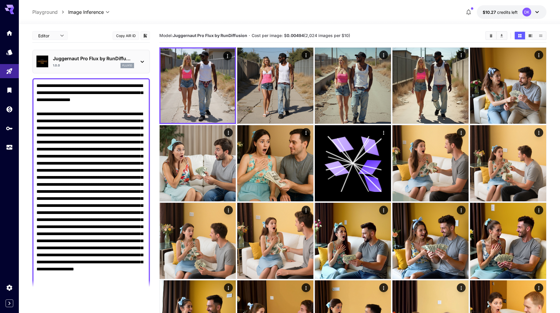
click at [72, 62] on div "Juggernaut Pro Flux by RunDiffu... 1.0.0 flux1d" at bounding box center [93, 61] width 81 height 13
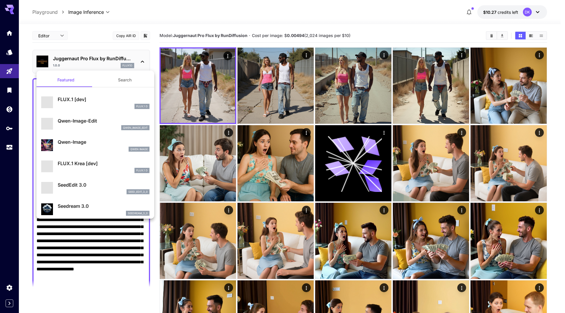
click at [98, 141] on p "Qwen-Image" at bounding box center [104, 141] width 92 height 7
type input "*"
type input "**"
type input "***"
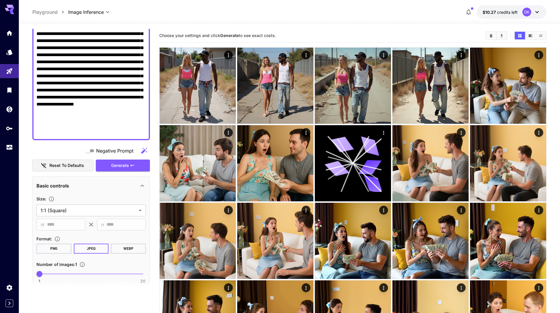
scroll to position [206, 0]
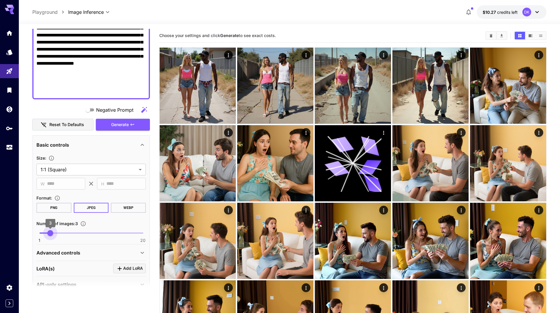
type input "*"
drag, startPoint x: 39, startPoint y: 232, endPoint x: 55, endPoint y: 235, distance: 16.1
click at [55, 235] on span "4" at bounding box center [56, 233] width 6 height 6
click at [134, 120] on button "Generate" at bounding box center [123, 125] width 54 height 12
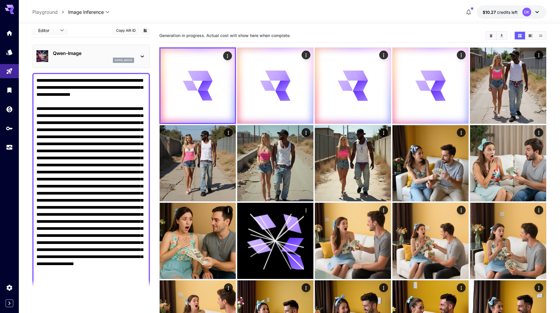
scroll to position [0, 0]
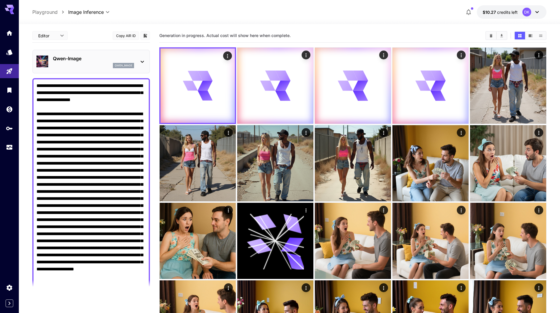
click at [90, 60] on p "Qwen-Image" at bounding box center [93, 58] width 81 height 7
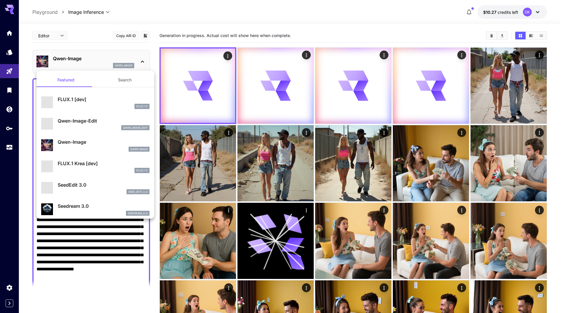
click at [96, 164] on p "FLUX.1 Krea [dev]" at bounding box center [104, 163] width 92 height 7
type input "**"
type input "***"
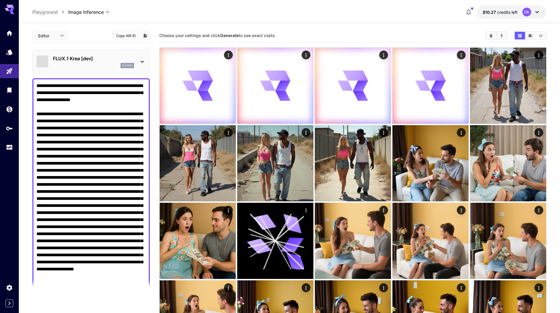
click at [92, 56] on p "FLUX.1 Krea [dev]" at bounding box center [93, 58] width 81 height 7
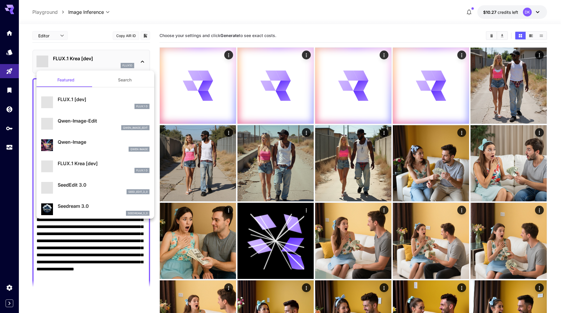
click at [24, 244] on div at bounding box center [282, 156] width 565 height 313
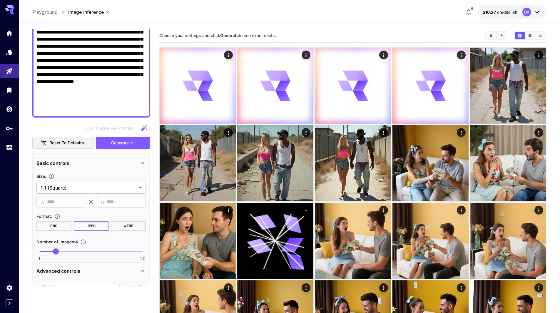
scroll to position [206, 0]
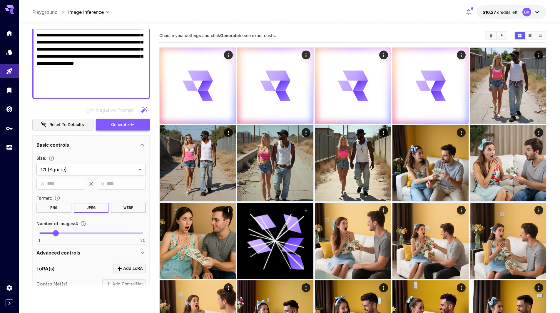
click at [132, 124] on icon "button" at bounding box center [133, 124] width 4 height 2
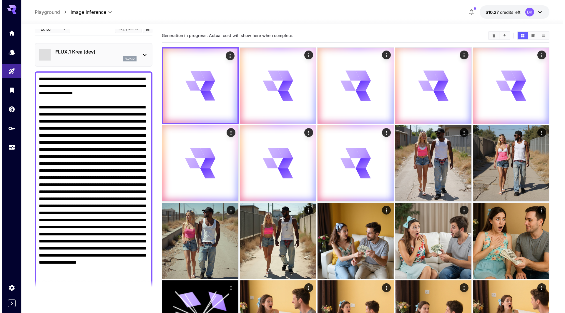
scroll to position [0, 0]
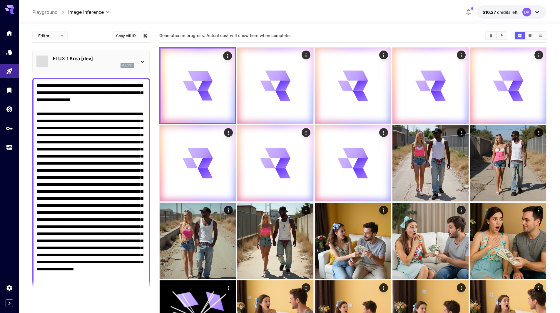
click at [83, 59] on p "FLUX.1 Krea [dev]" at bounding box center [93, 58] width 81 height 7
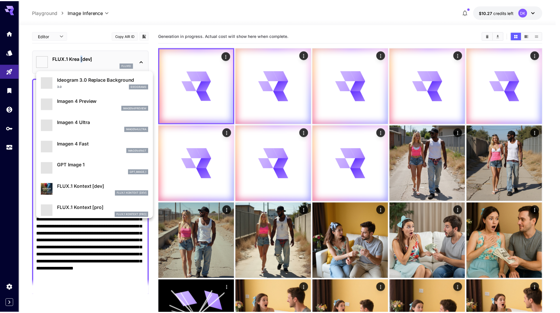
scroll to position [265, 0]
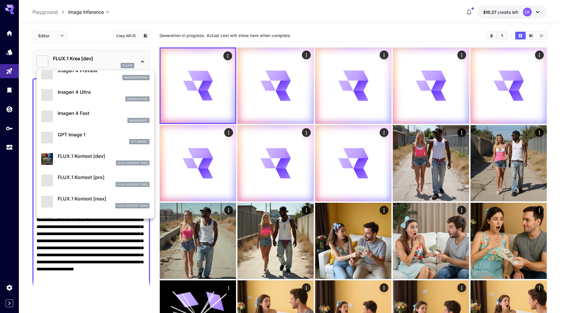
click at [453, 182] on div at bounding box center [282, 156] width 565 height 313
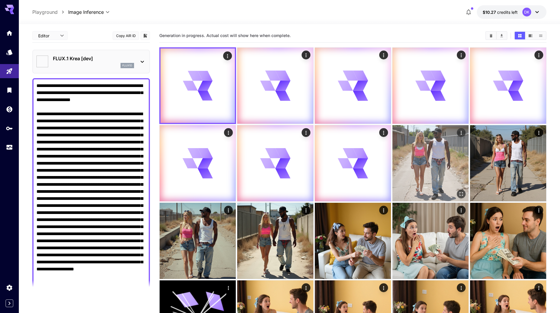
click at [463, 193] on icon "Open in fullscreen" at bounding box center [462, 194] width 4 height 4
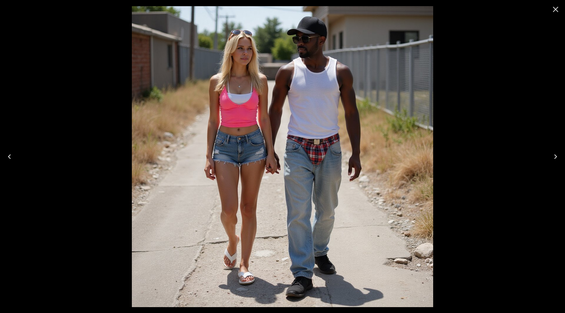
click at [555, 159] on icon "Next" at bounding box center [554, 156] width 9 height 9
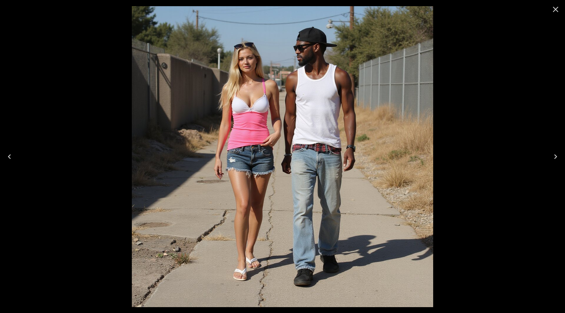
click at [555, 159] on icon "Next" at bounding box center [554, 156] width 9 height 9
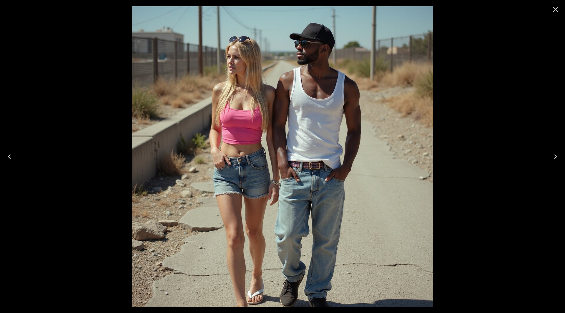
click at [555, 159] on icon "Next" at bounding box center [554, 156] width 9 height 9
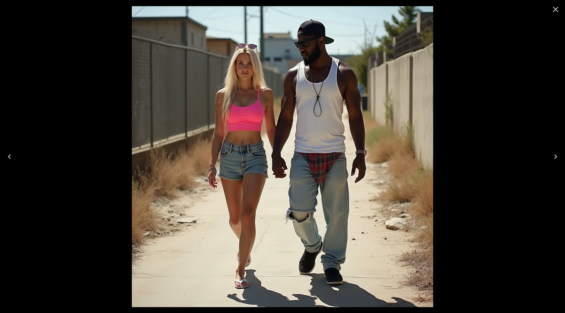
click at [555, 160] on icon "Next" at bounding box center [554, 156] width 9 height 9
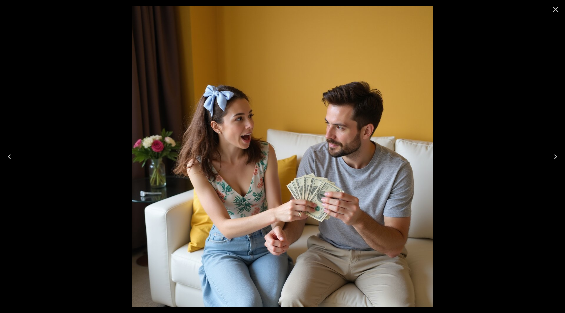
click at [556, 14] on icon "Close" at bounding box center [554, 9] width 9 height 9
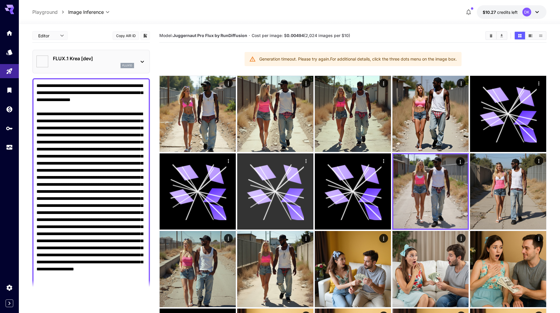
click at [276, 194] on icon at bounding box center [275, 191] width 57 height 57
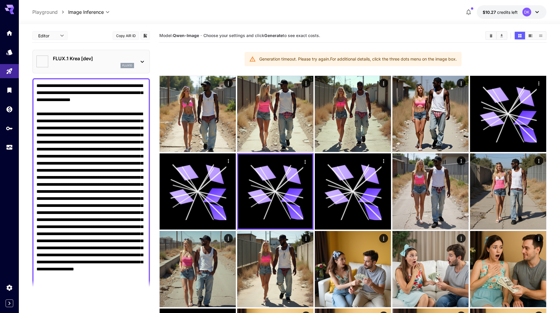
click at [84, 59] on p "FLUX.1 Krea [dev]" at bounding box center [93, 58] width 81 height 7
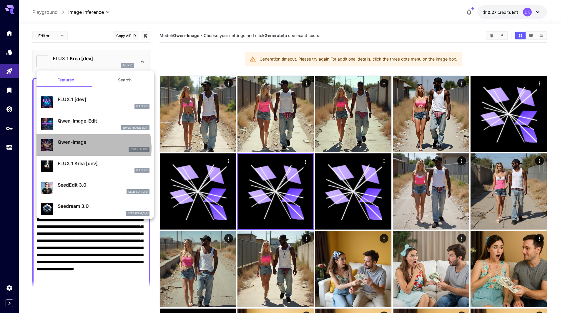
click at [79, 148] on div "Qwen Image" at bounding box center [104, 149] width 92 height 5
type input "*"
type input "**"
type input "***"
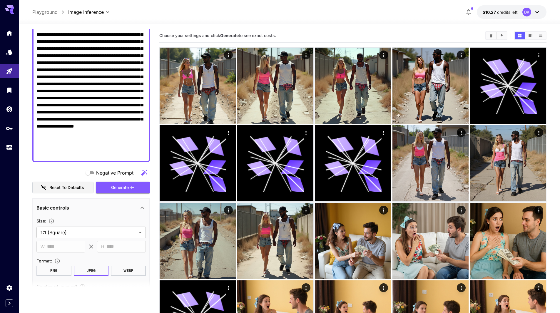
scroll to position [147, 0]
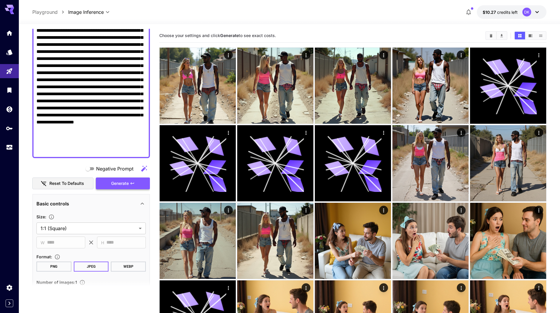
click at [120, 179] on button "Generate" at bounding box center [123, 184] width 54 height 12
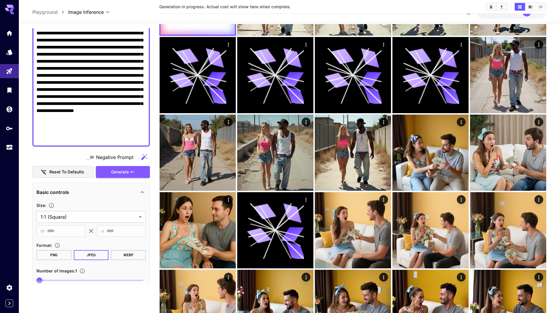
scroll to position [176, 0]
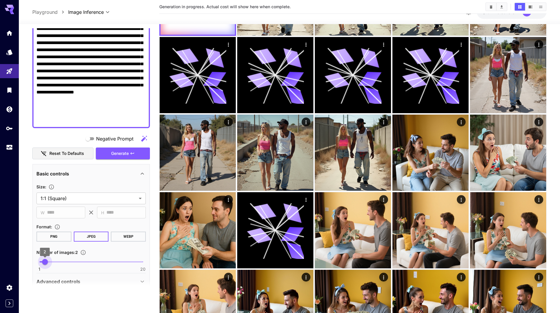
type input "*"
drag, startPoint x: 45, startPoint y: 262, endPoint x: 56, endPoint y: 264, distance: 10.5
click at [56, 264] on span "4" at bounding box center [56, 262] width 6 height 6
click at [125, 154] on span "Generate" at bounding box center [120, 153] width 18 height 7
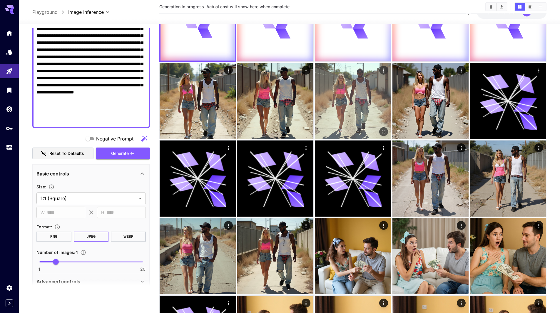
scroll to position [0, 0]
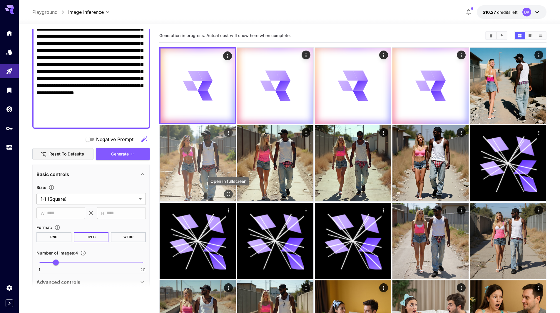
click at [228, 193] on icon "Open in fullscreen" at bounding box center [229, 194] width 6 height 6
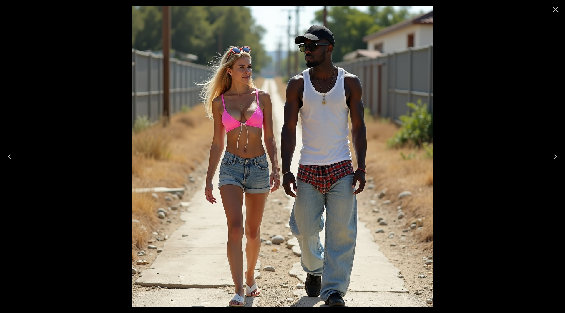
click at [556, 9] on icon "Close" at bounding box center [554, 9] width 9 height 9
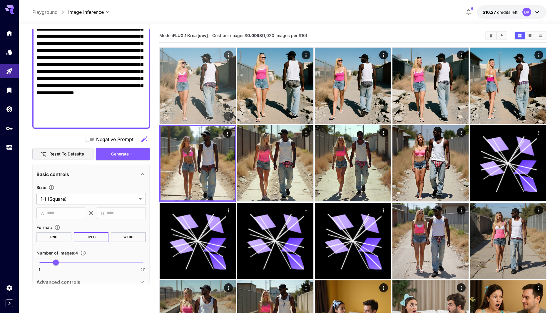
click at [229, 115] on icon "Open in fullscreen" at bounding box center [229, 117] width 4 height 4
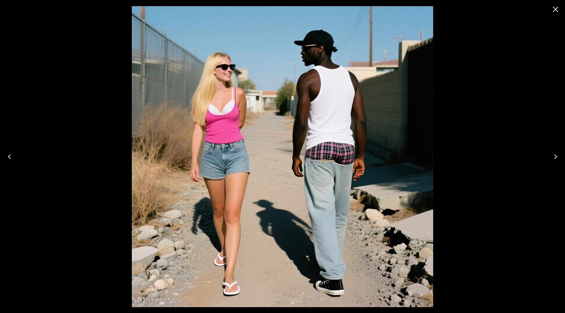
click at [554, 155] on icon "Next" at bounding box center [554, 156] width 9 height 9
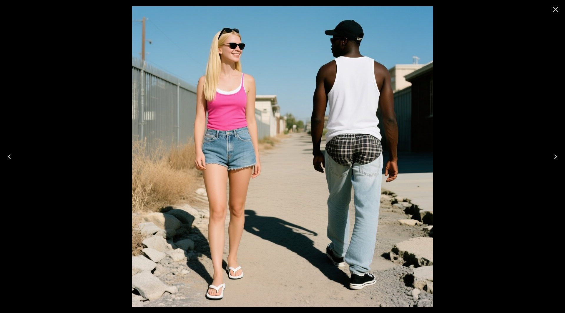
click at [554, 155] on icon "Next" at bounding box center [554, 156] width 9 height 9
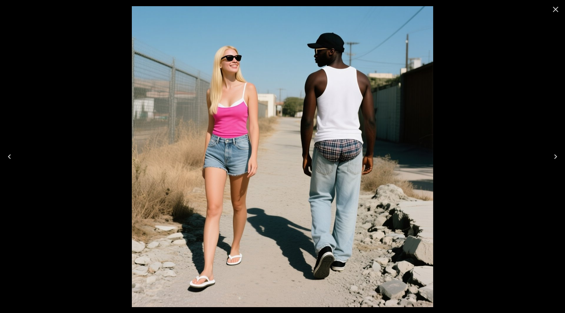
click at [555, 155] on icon "Next" at bounding box center [554, 156] width 9 height 9
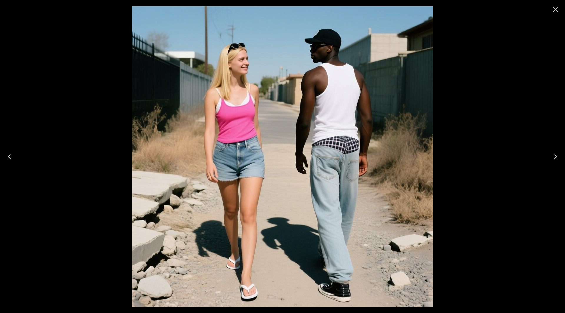
click at [555, 154] on icon "Next" at bounding box center [554, 156] width 9 height 9
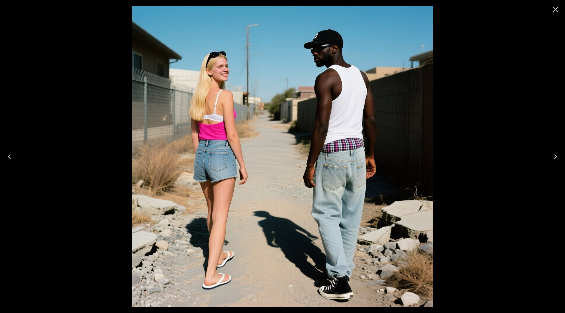
click at [555, 154] on icon "Next" at bounding box center [554, 156] width 9 height 9
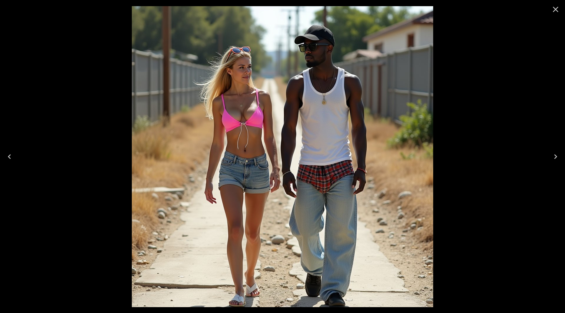
click at [555, 154] on icon "Next" at bounding box center [554, 156] width 9 height 9
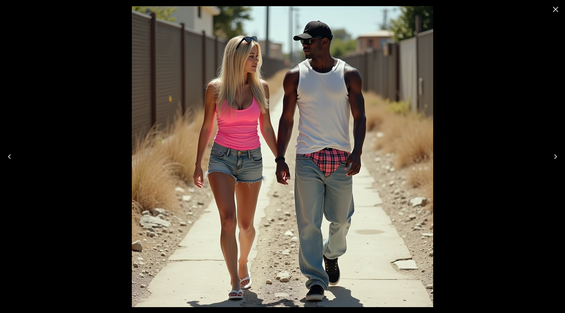
click at [556, 154] on icon "Next" at bounding box center [554, 156] width 9 height 9
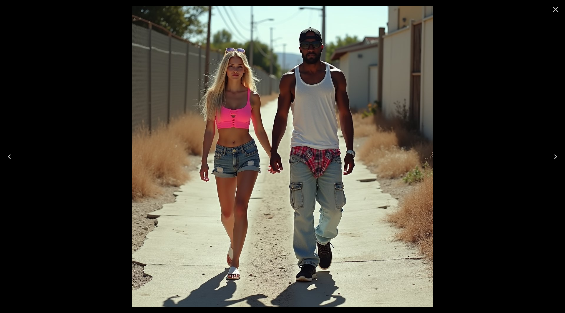
click at [556, 154] on icon "Next" at bounding box center [554, 156] width 9 height 9
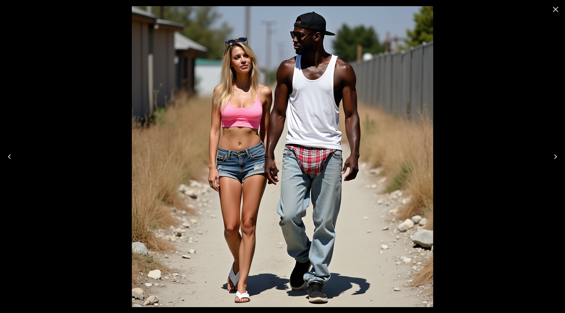
click at [556, 154] on icon "Next" at bounding box center [554, 156] width 9 height 9
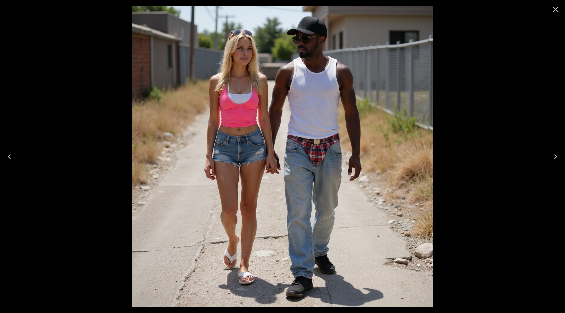
click at [557, 154] on icon "Next" at bounding box center [554, 156] width 9 height 9
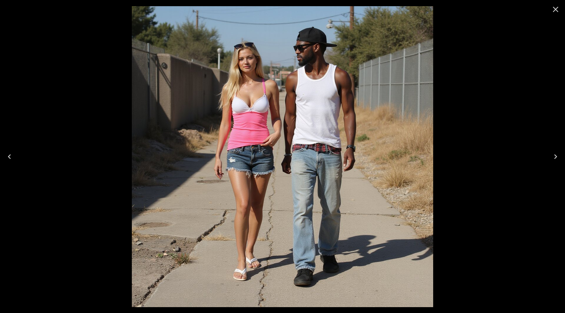
click at [557, 154] on icon "Next" at bounding box center [554, 156] width 9 height 9
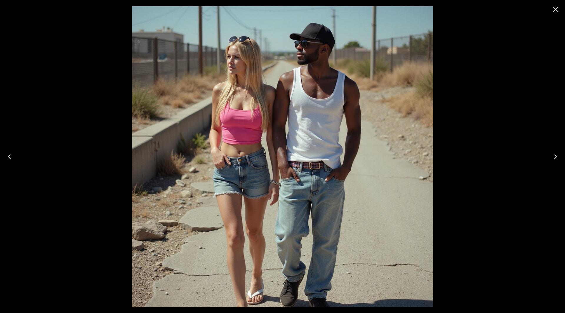
click at [550, 91] on div at bounding box center [282, 156] width 565 height 313
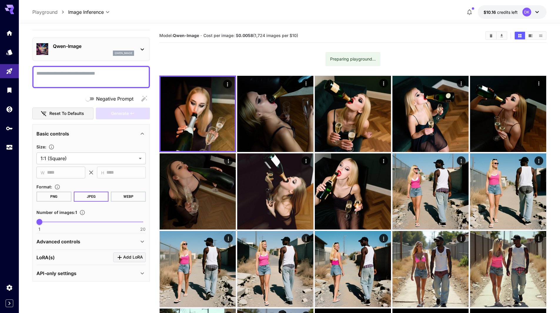
scroll to position [14, 0]
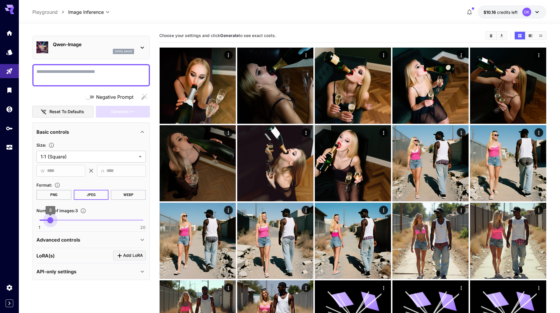
type input "*"
drag, startPoint x: 41, startPoint y: 220, endPoint x: 54, endPoint y: 223, distance: 14.2
click at [54, 223] on span "4" at bounding box center [56, 220] width 6 height 6
click at [74, 69] on textarea "Negative Prompt" at bounding box center [90, 75] width 109 height 14
paste textarea "**********"
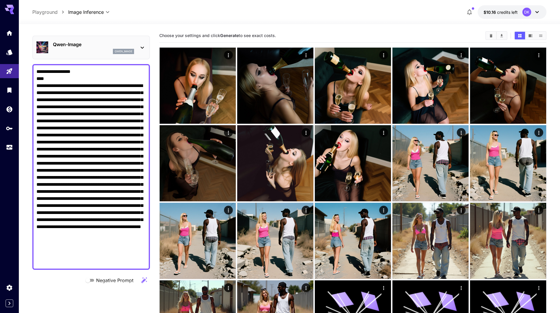
drag, startPoint x: 37, startPoint y: 85, endPoint x: 24, endPoint y: 53, distance: 34.6
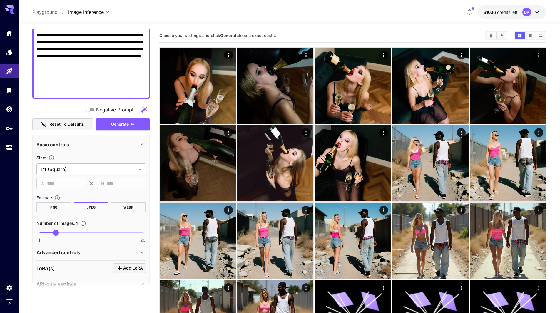
scroll to position [183, 0]
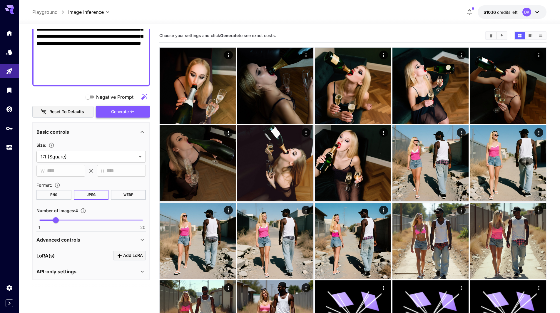
type textarea "**********"
click at [124, 107] on button "Generate" at bounding box center [123, 112] width 54 height 12
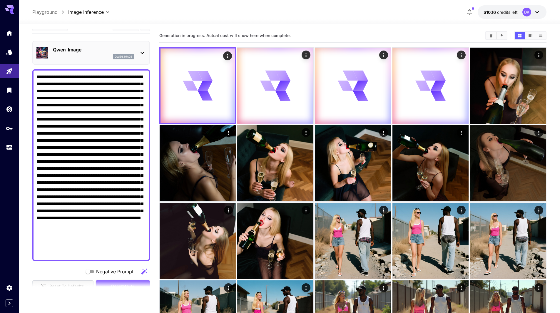
scroll to position [0, 0]
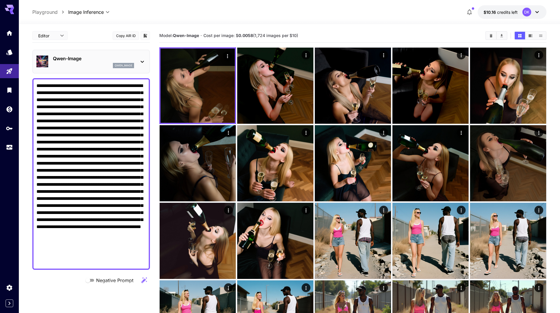
click at [83, 58] on p "Qwen-Image" at bounding box center [93, 58] width 81 height 7
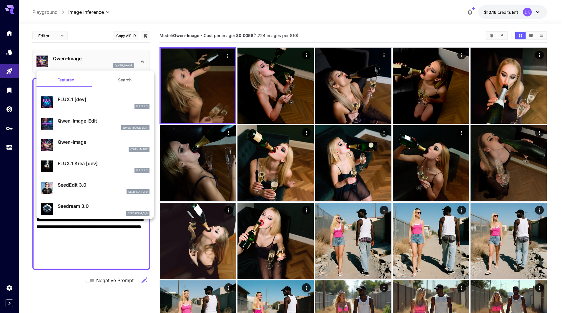
click at [90, 167] on p "FLUX.1 Krea [dev]" at bounding box center [104, 163] width 92 height 7
type input "**"
type input "***"
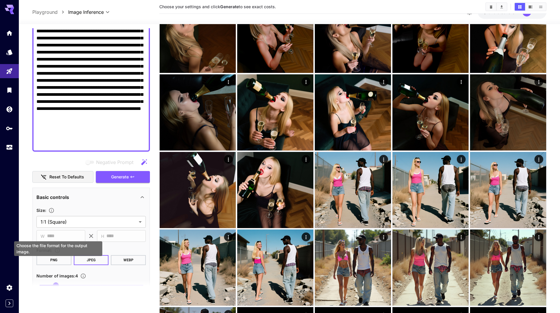
scroll to position [59, 0]
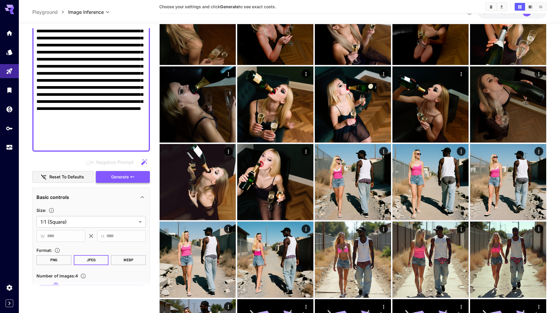
click at [121, 180] on span "Generate" at bounding box center [120, 176] width 18 height 7
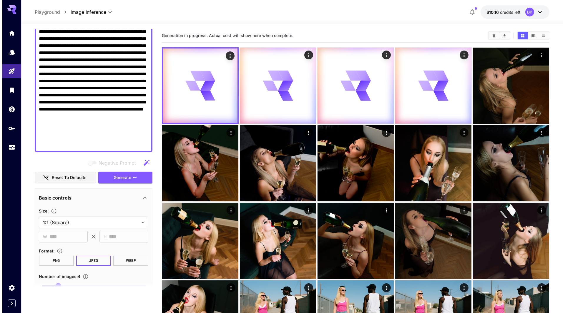
scroll to position [0, 0]
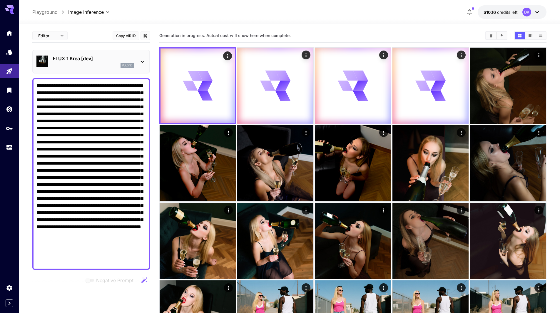
click at [82, 61] on p "FLUX.1 Krea [dev]" at bounding box center [93, 58] width 81 height 7
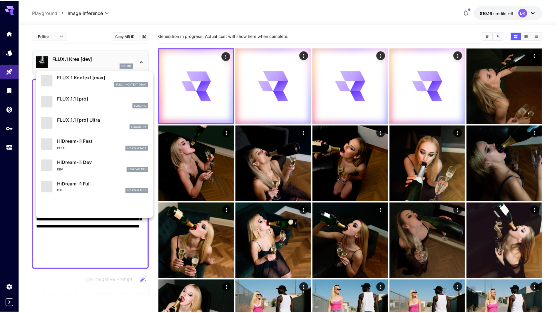
scroll to position [411, 0]
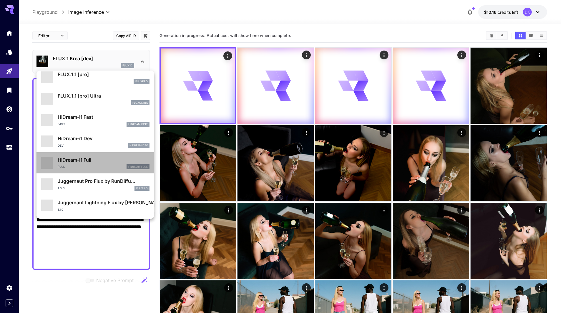
click at [97, 162] on p "HiDream-i1 Full" at bounding box center [104, 159] width 92 height 7
type input "**"
type input "***"
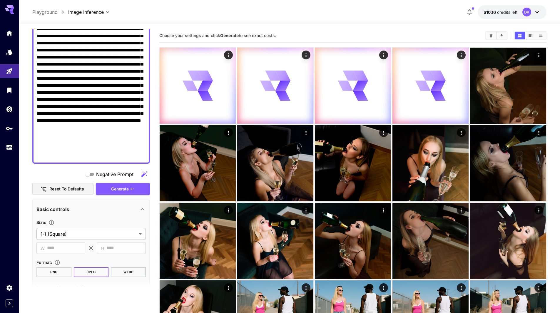
scroll to position [118, 0]
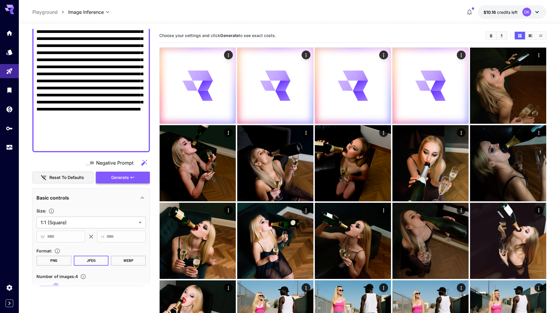
click at [123, 179] on span "Generate" at bounding box center [120, 177] width 18 height 7
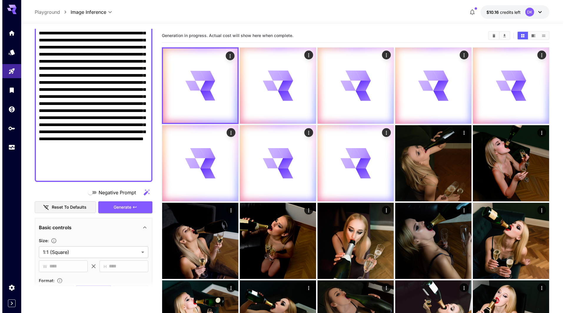
scroll to position [0, 0]
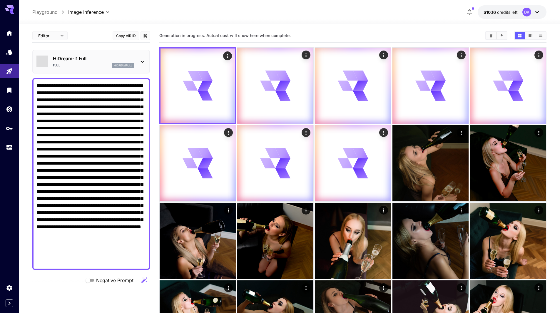
click at [89, 64] on div "Full hidreamfull" at bounding box center [93, 65] width 81 height 5
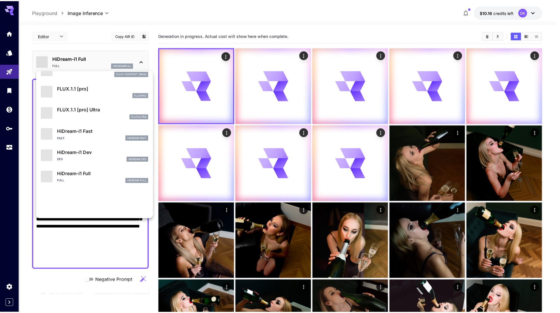
scroll to position [411, 0]
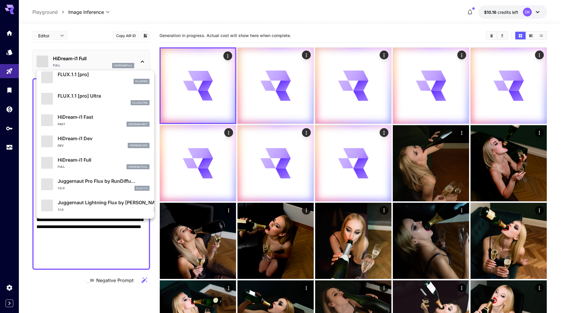
click at [111, 184] on p "Juggernaut Pro Flux by RunDiffu..." at bounding box center [104, 181] width 92 height 7
type input "**"
type input "*"
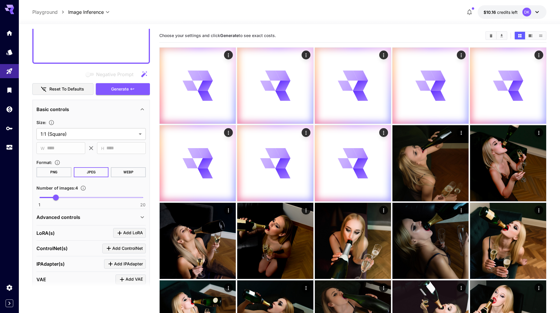
scroll to position [204, 0]
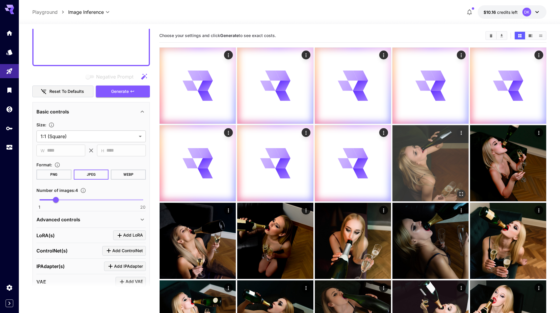
click at [463, 196] on icon "Open in fullscreen" at bounding box center [461, 194] width 6 height 6
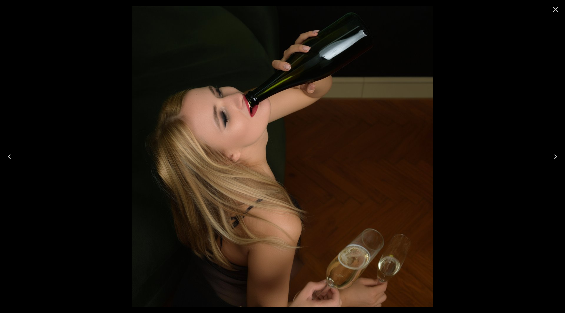
click at [554, 11] on icon "Close" at bounding box center [555, 10] width 6 height 6
